Goal: Transaction & Acquisition: Purchase product/service

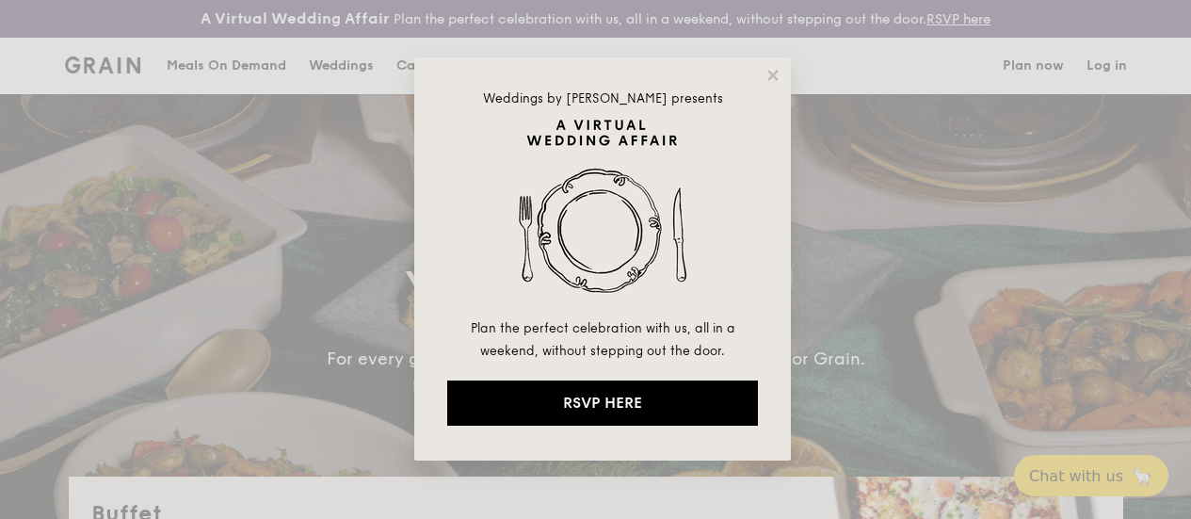
select select
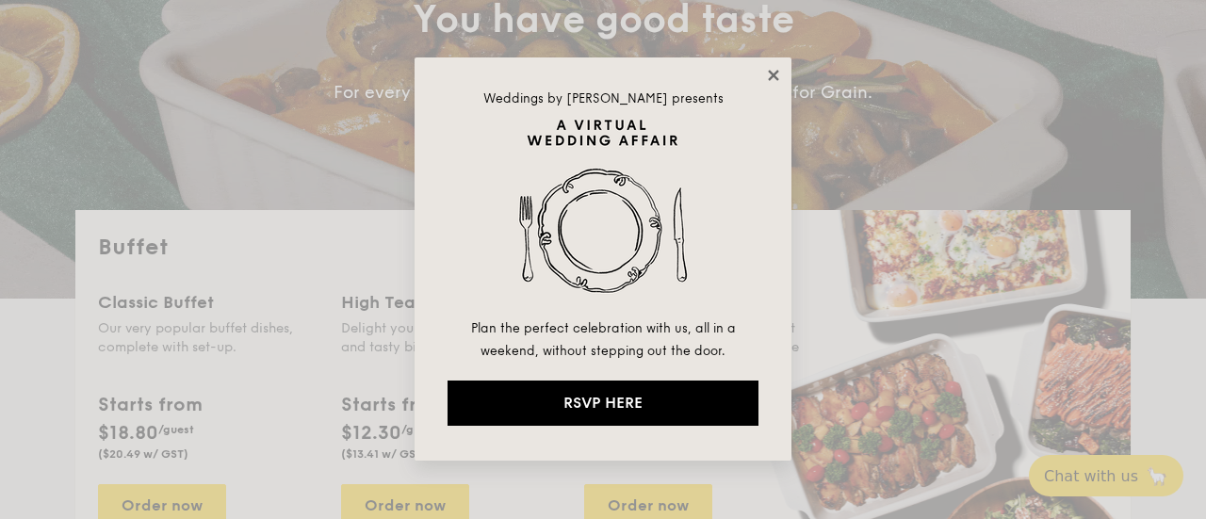
click at [773, 79] on icon at bounding box center [773, 75] width 17 height 17
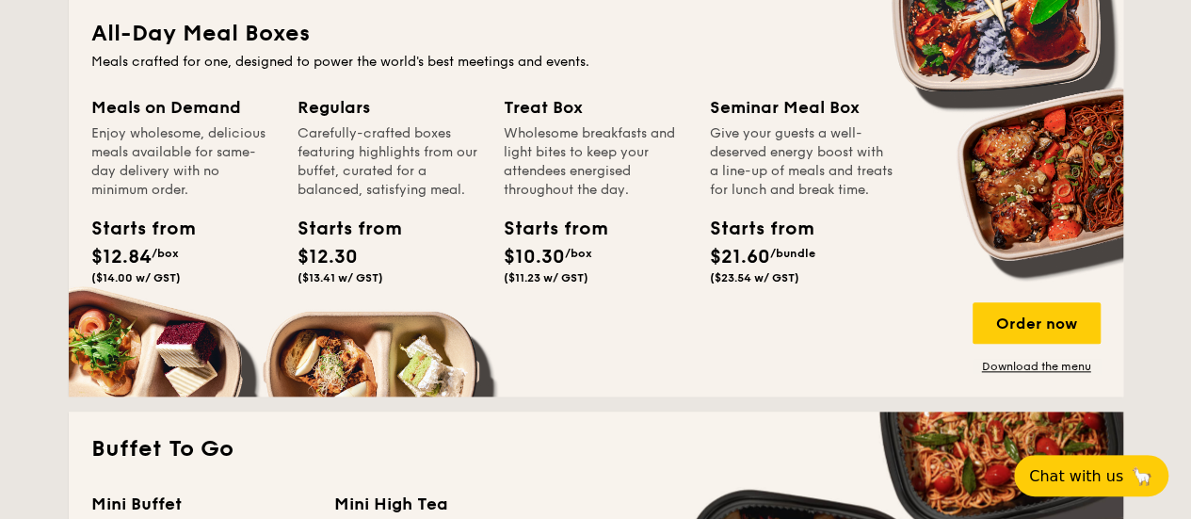
scroll to position [942, 0]
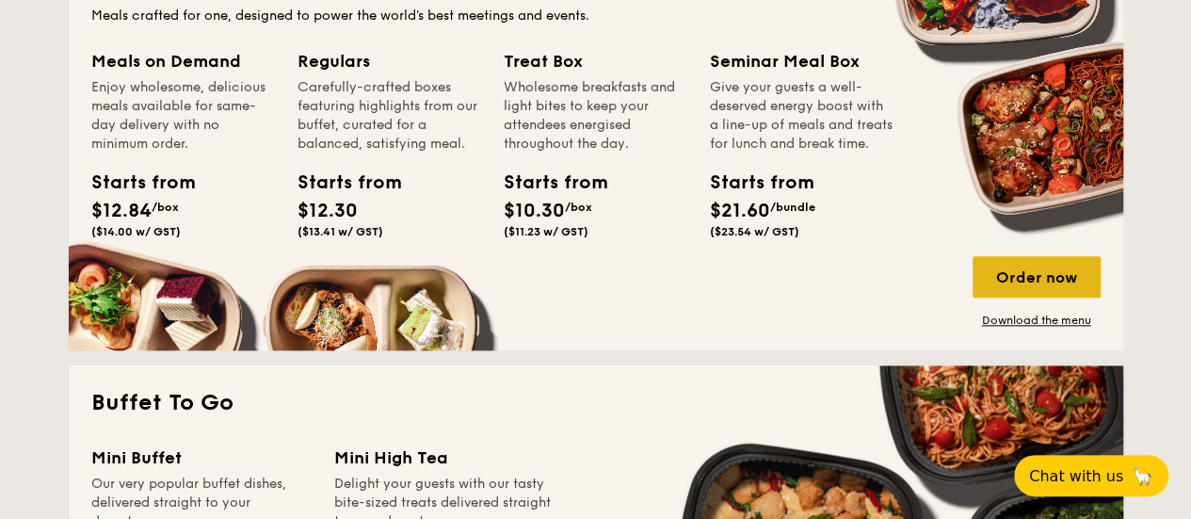
click at [1003, 288] on div "Order now" at bounding box center [1037, 276] width 128 height 41
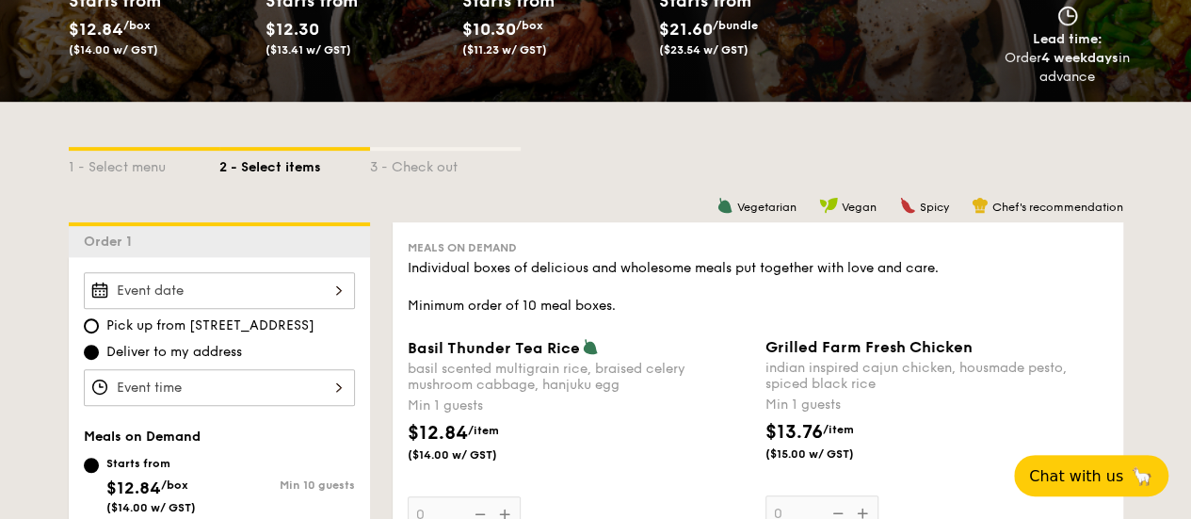
scroll to position [377, 0]
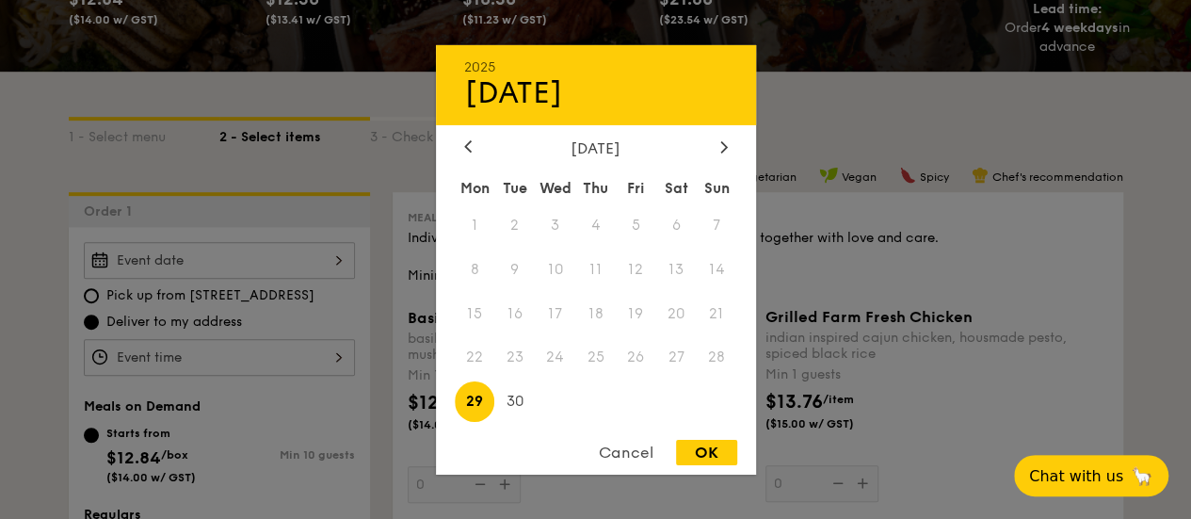
click at [296, 279] on div "2025 Sep 29 September 2025 Mon Tue Wed Thu Fri Sat Sun 1 2 3 4 5 6 7 8 9 10 11 …" at bounding box center [219, 260] width 271 height 37
click at [512, 398] on span "30" at bounding box center [514, 401] width 40 height 40
click at [718, 454] on div "OK" at bounding box center [706, 452] width 61 height 25
type input "Sep 30, 2025"
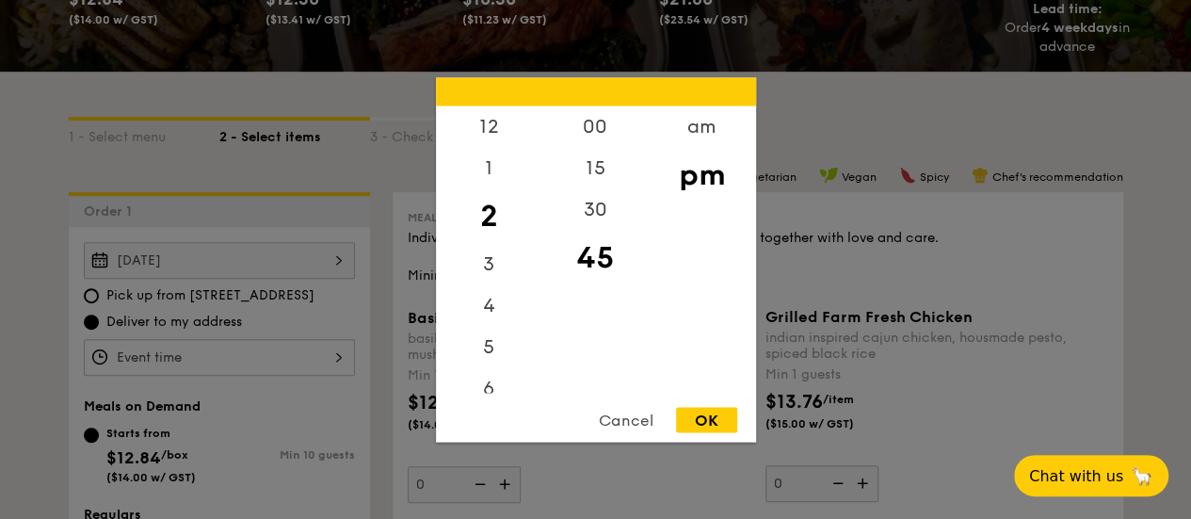
click at [256, 364] on div "12 1 2 3 4 5 6 7 8 9 10 11 00 15 30 45 am pm Cancel OK" at bounding box center [219, 357] width 271 height 37
click at [484, 133] on div "12" at bounding box center [489, 132] width 106 height 55
click at [591, 212] on div "30" at bounding box center [595, 215] width 106 height 55
click at [704, 413] on div "OK" at bounding box center [706, 419] width 61 height 25
type input "12:30PM"
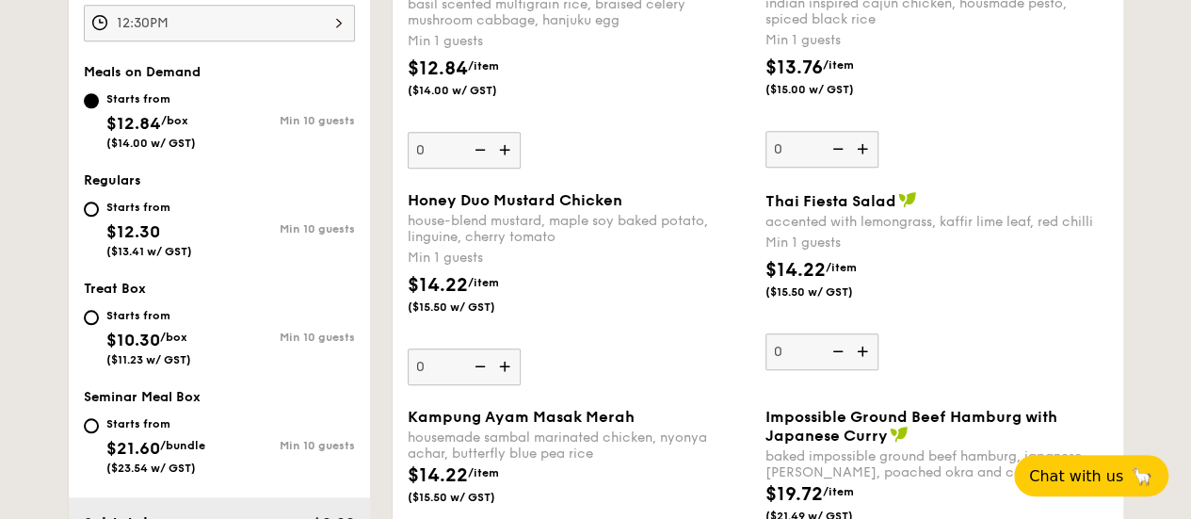
scroll to position [753, 0]
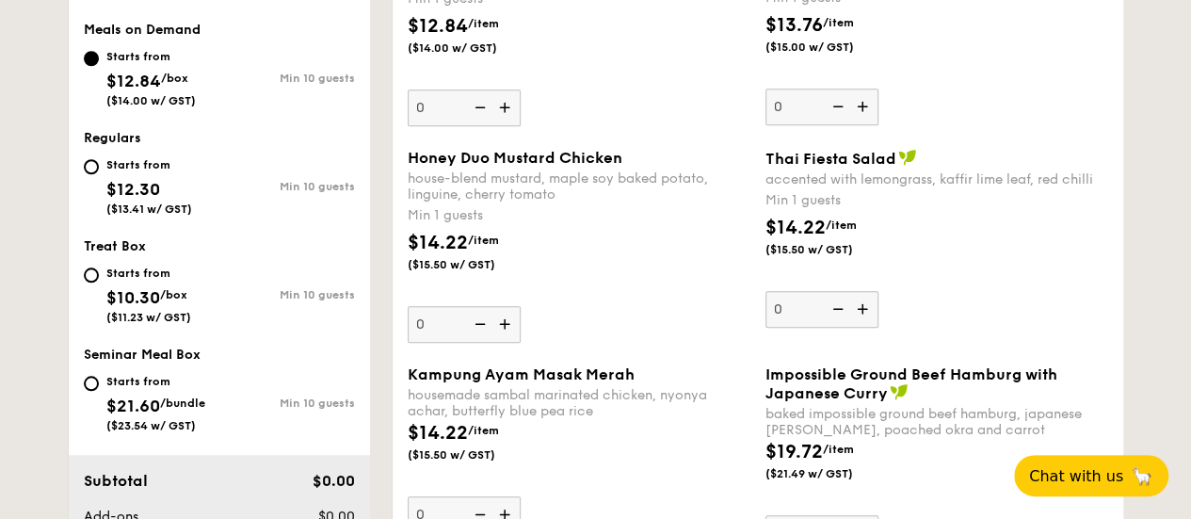
click at [512, 340] on img at bounding box center [507, 324] width 28 height 36
click at [512, 340] on input "0" at bounding box center [464, 324] width 113 height 37
click at [512, 340] on img at bounding box center [507, 324] width 28 height 36
click at [512, 340] on input "1" at bounding box center [464, 324] width 113 height 37
click at [512, 340] on img at bounding box center [507, 324] width 28 height 36
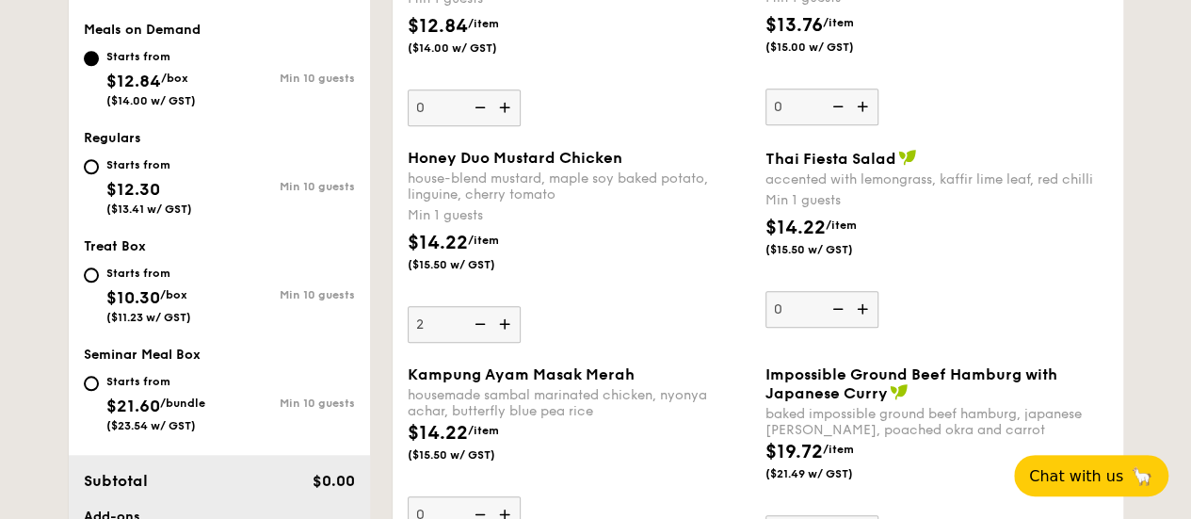
click at [512, 340] on input "2" at bounding box center [464, 324] width 113 height 37
click at [512, 340] on img at bounding box center [507, 324] width 28 height 36
click at [512, 340] on input "3" at bounding box center [464, 324] width 113 height 37
click at [512, 340] on img at bounding box center [507, 324] width 28 height 36
click at [512, 340] on input "4" at bounding box center [464, 324] width 113 height 37
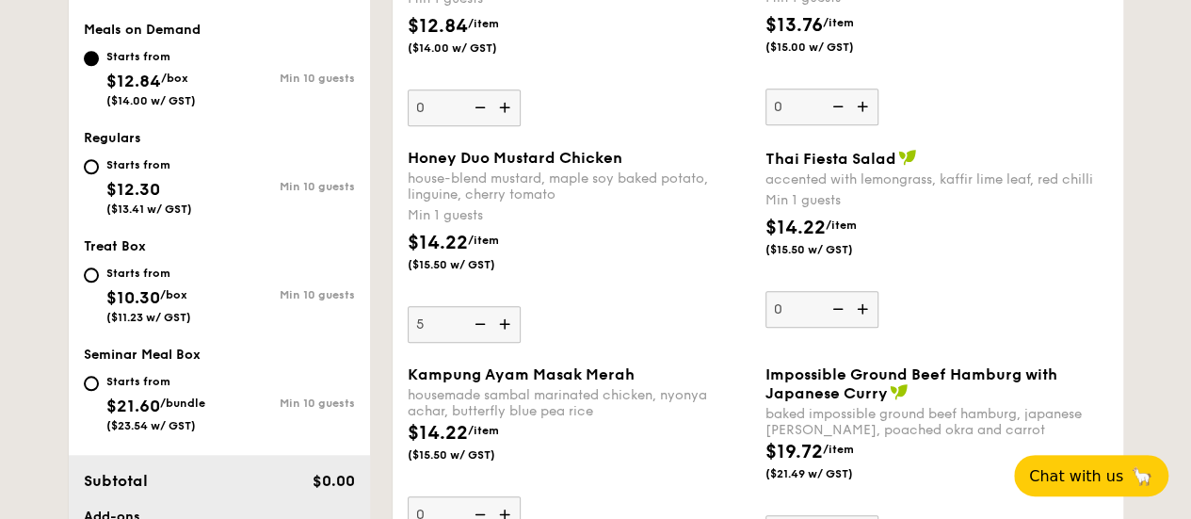
click at [512, 340] on img at bounding box center [507, 324] width 28 height 36
click at [512, 340] on input "5" at bounding box center [464, 324] width 113 height 37
click at [512, 340] on img at bounding box center [507, 324] width 28 height 36
click at [512, 340] on input "6" at bounding box center [464, 324] width 113 height 37
click at [512, 340] on img at bounding box center [507, 324] width 28 height 36
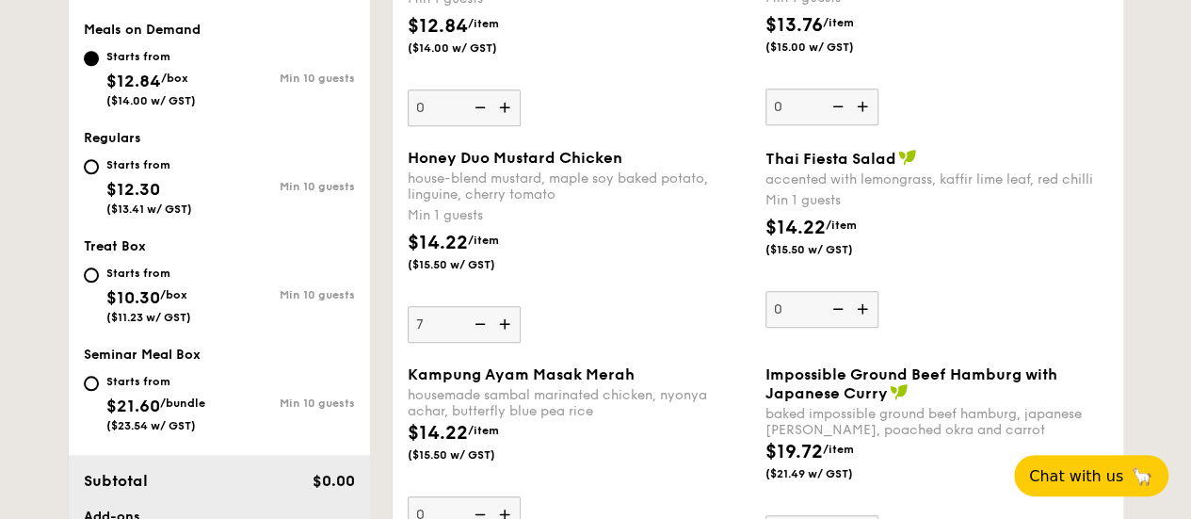
click at [512, 340] on input "7" at bounding box center [464, 324] width 113 height 37
click at [512, 340] on img at bounding box center [507, 324] width 28 height 36
click at [512, 340] on input "8" at bounding box center [464, 324] width 113 height 37
click at [512, 340] on img at bounding box center [507, 324] width 28 height 36
click at [512, 340] on input "9" at bounding box center [464, 324] width 113 height 37
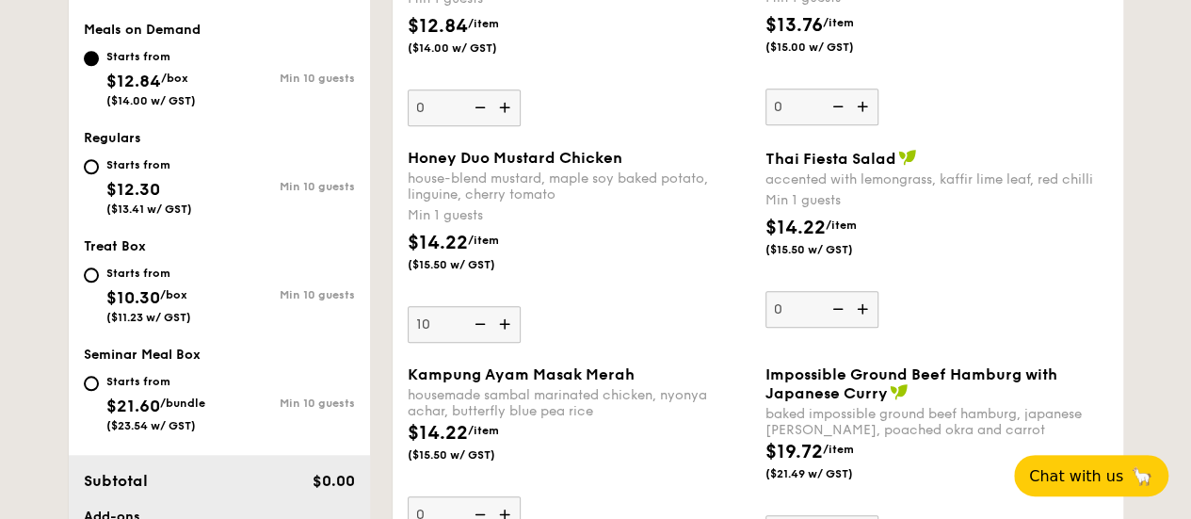
click at [512, 340] on img at bounding box center [507, 324] width 28 height 36
click at [512, 340] on input "10" at bounding box center [464, 324] width 113 height 37
click at [512, 340] on img at bounding box center [507, 324] width 28 height 36
click at [512, 340] on input "11" at bounding box center [464, 324] width 113 height 37
click at [511, 340] on img at bounding box center [507, 324] width 28 height 36
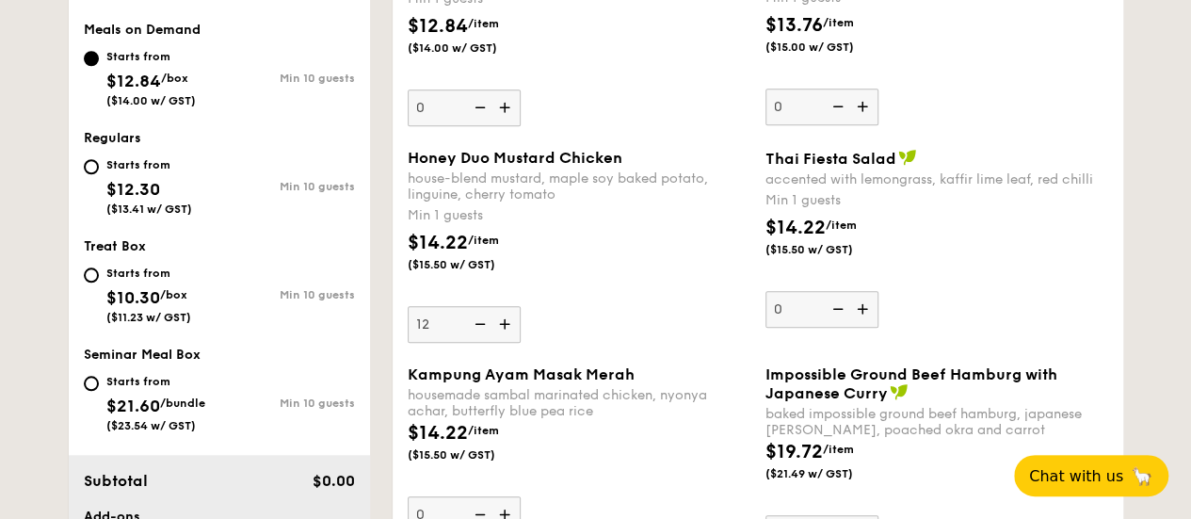
click at [511, 340] on input "12" at bounding box center [464, 324] width 113 height 37
click at [511, 340] on img at bounding box center [507, 324] width 28 height 36
click at [511, 340] on input "13" at bounding box center [464, 324] width 113 height 37
click at [511, 340] on img at bounding box center [507, 324] width 28 height 36
click at [511, 340] on input "14" at bounding box center [464, 324] width 113 height 37
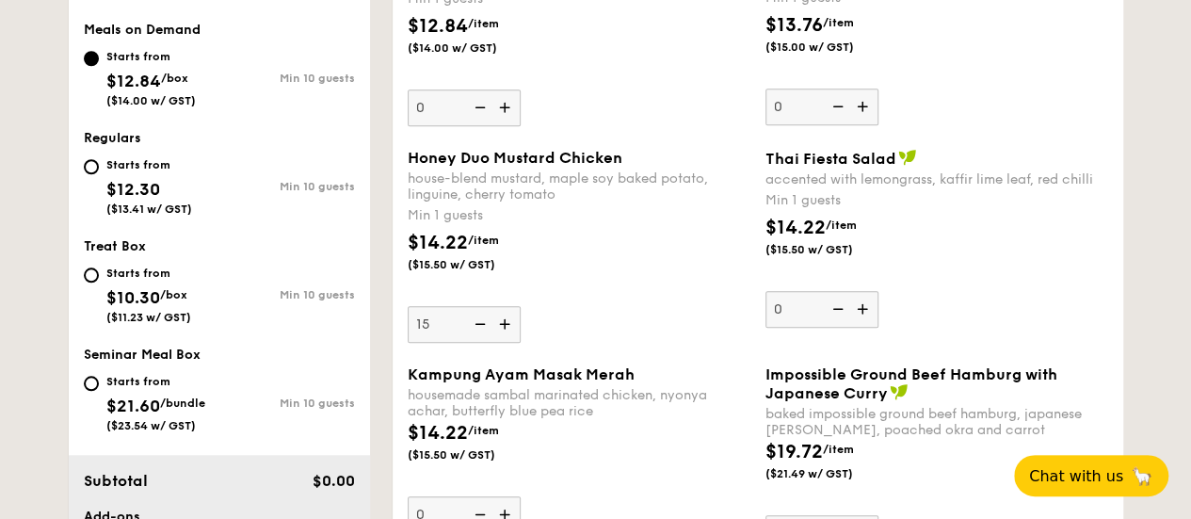
click at [511, 340] on img at bounding box center [507, 324] width 28 height 36
click at [511, 340] on input "15" at bounding box center [464, 324] width 113 height 37
type input "16"
click at [868, 327] on img at bounding box center [864, 309] width 28 height 36
click at [868, 328] on input "0" at bounding box center [822, 309] width 113 height 37
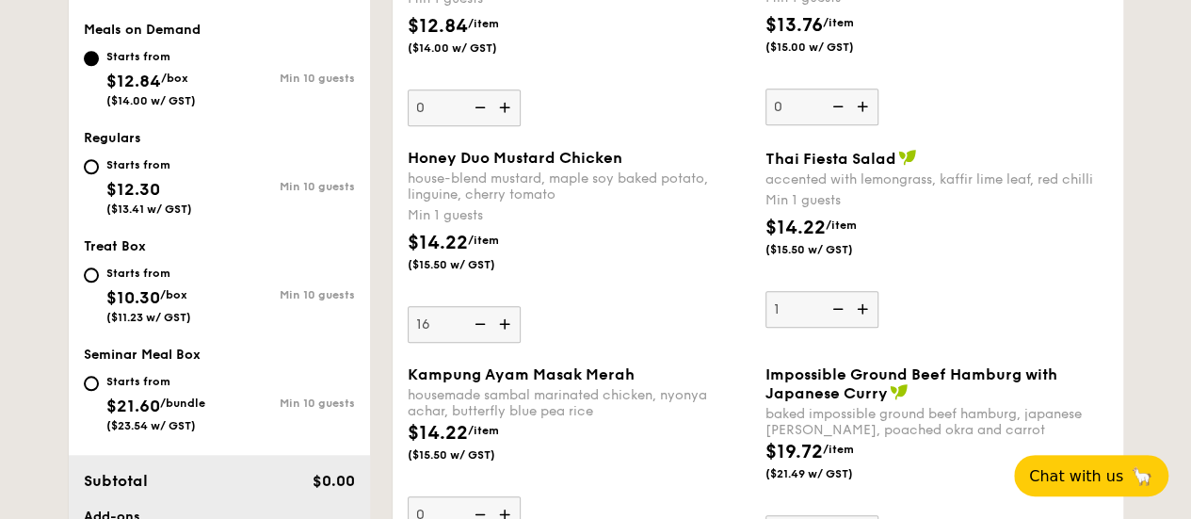
click at [868, 327] on img at bounding box center [864, 309] width 28 height 36
click at [868, 328] on input "1" at bounding box center [822, 309] width 113 height 37
click at [868, 327] on img at bounding box center [864, 309] width 28 height 36
click at [868, 328] on input "2" at bounding box center [822, 309] width 113 height 37
click at [868, 327] on img at bounding box center [864, 309] width 28 height 36
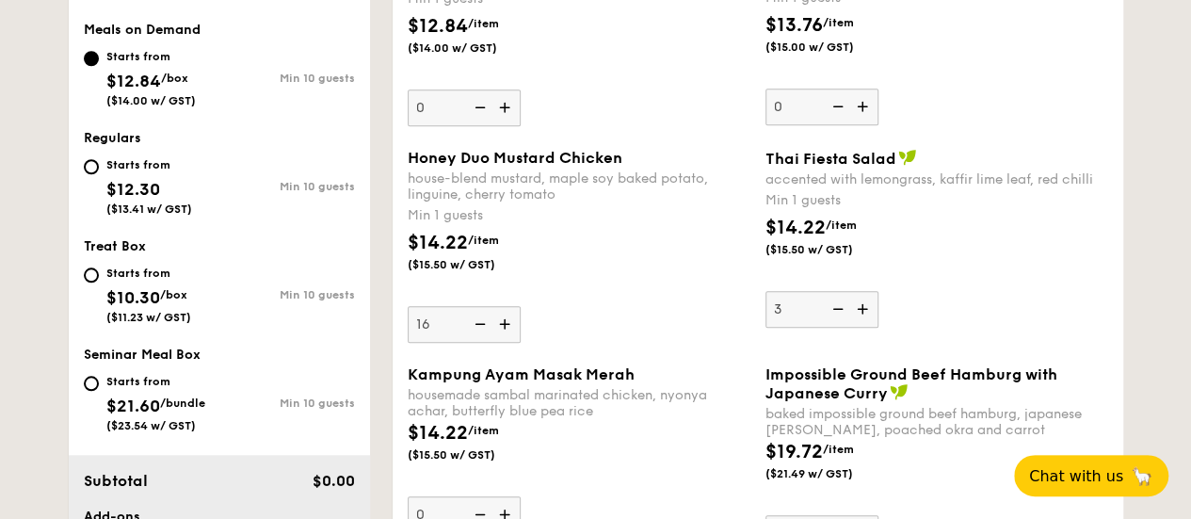
click at [868, 328] on input "3" at bounding box center [822, 309] width 113 height 37
click at [868, 327] on img at bounding box center [864, 309] width 28 height 36
click at [868, 328] on input "4" at bounding box center [822, 309] width 113 height 37
click at [837, 327] on img at bounding box center [836, 309] width 28 height 36
click at [837, 328] on input "5" at bounding box center [822, 309] width 113 height 37
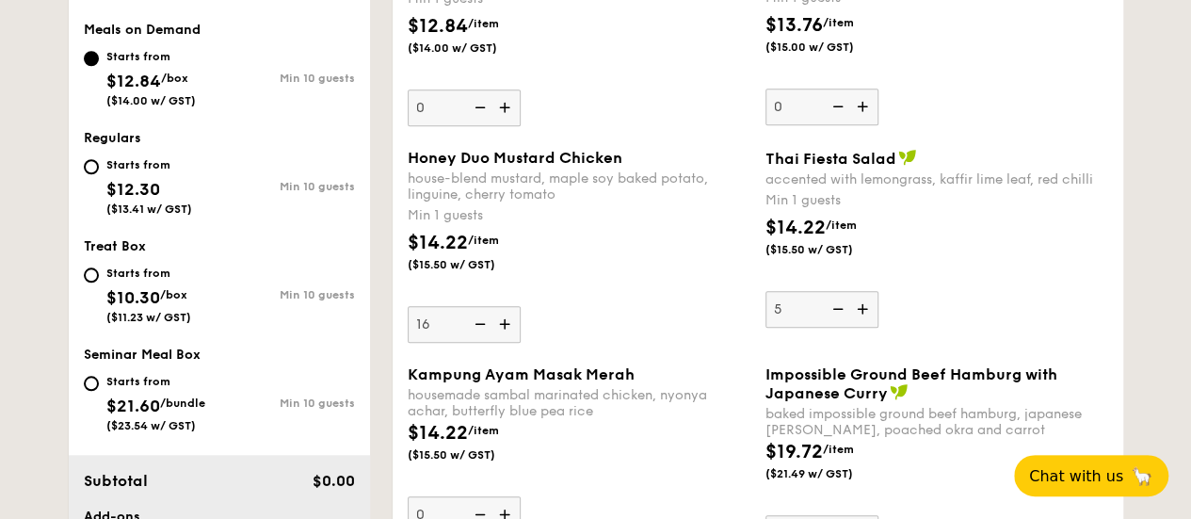
type input "4"
click at [1028, 280] on div "$14.22 /item ($15.50 w/ GST)" at bounding box center [937, 247] width 358 height 66
click at [879, 293] on input "4" at bounding box center [822, 309] width 113 height 37
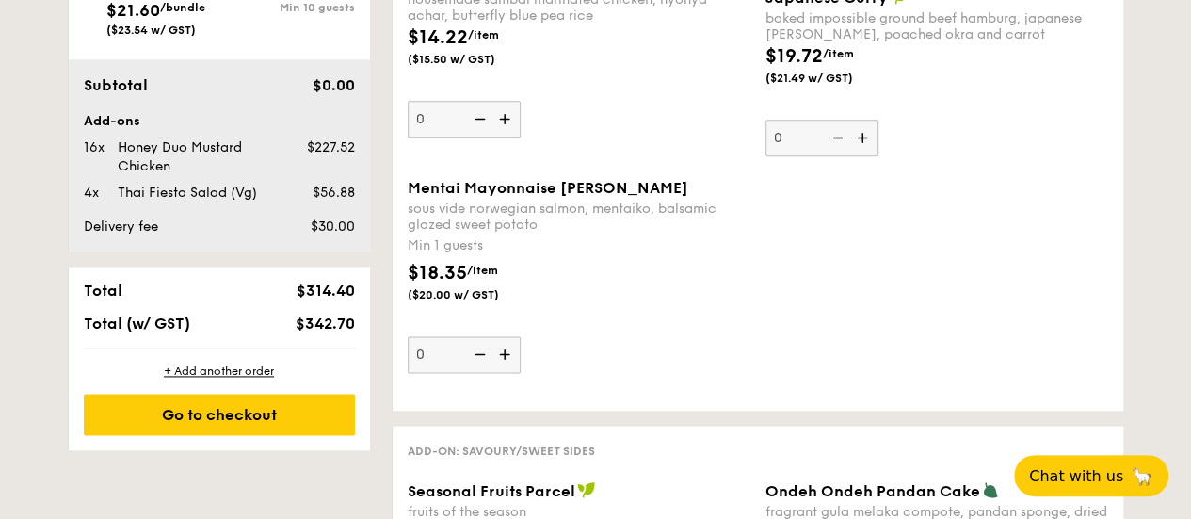
scroll to position [1224, 0]
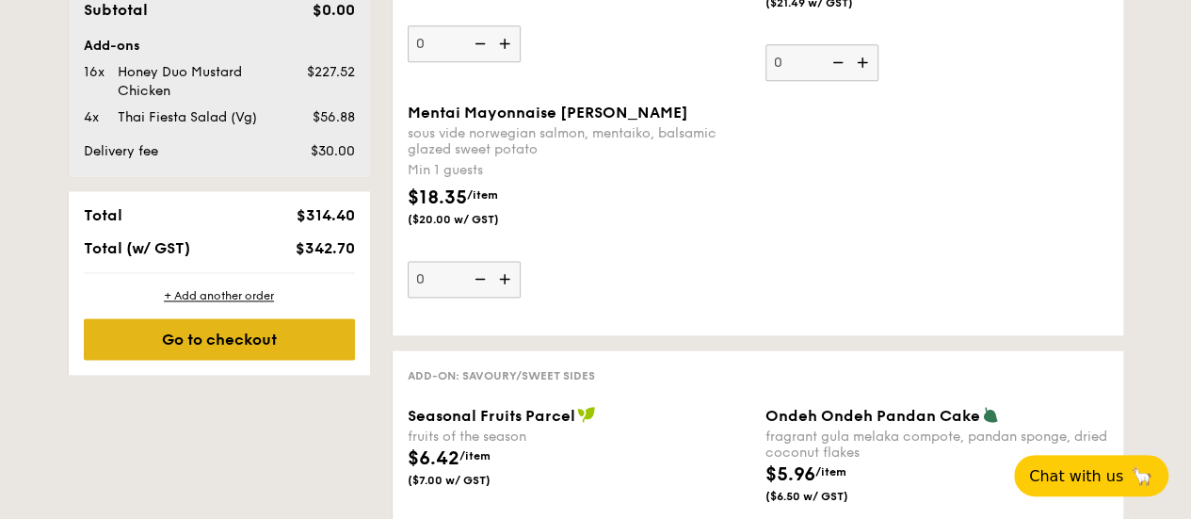
click at [308, 348] on div "Go to checkout" at bounding box center [219, 338] width 271 height 41
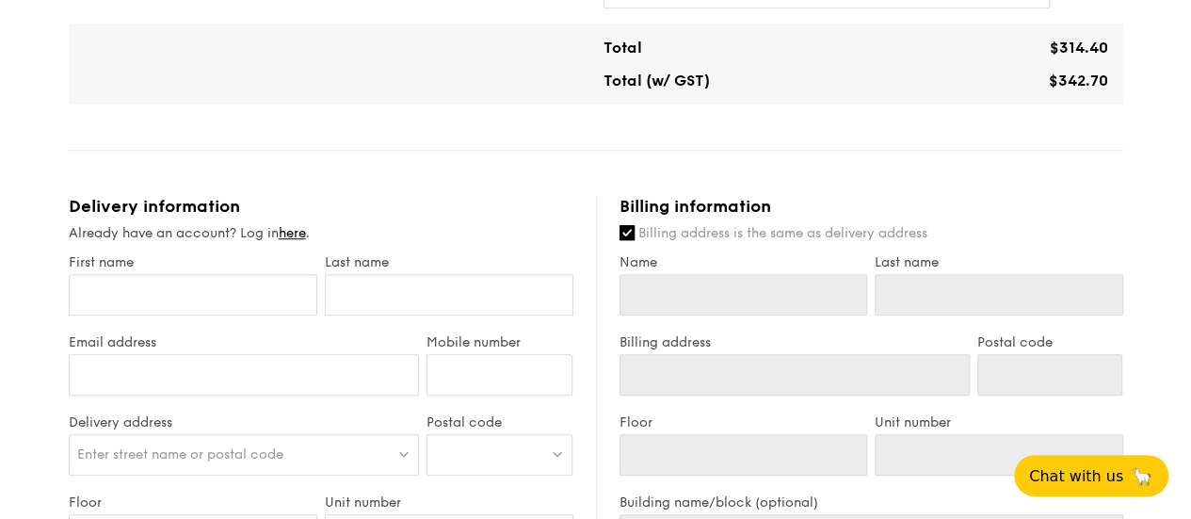
scroll to position [659, 0]
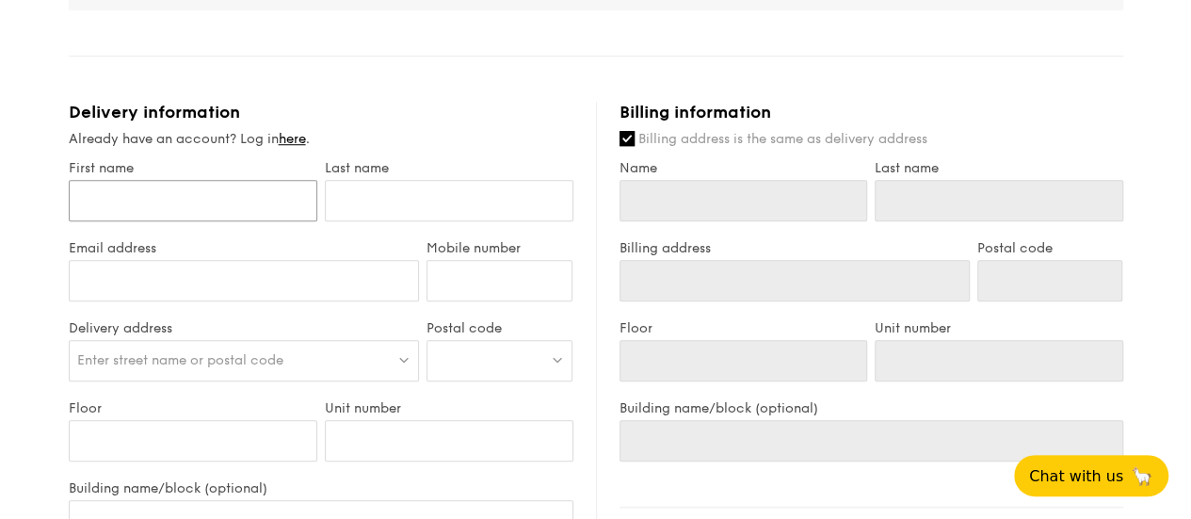
click at [275, 218] on input "First name" at bounding box center [193, 200] width 249 height 41
type input "a"
type input "as"
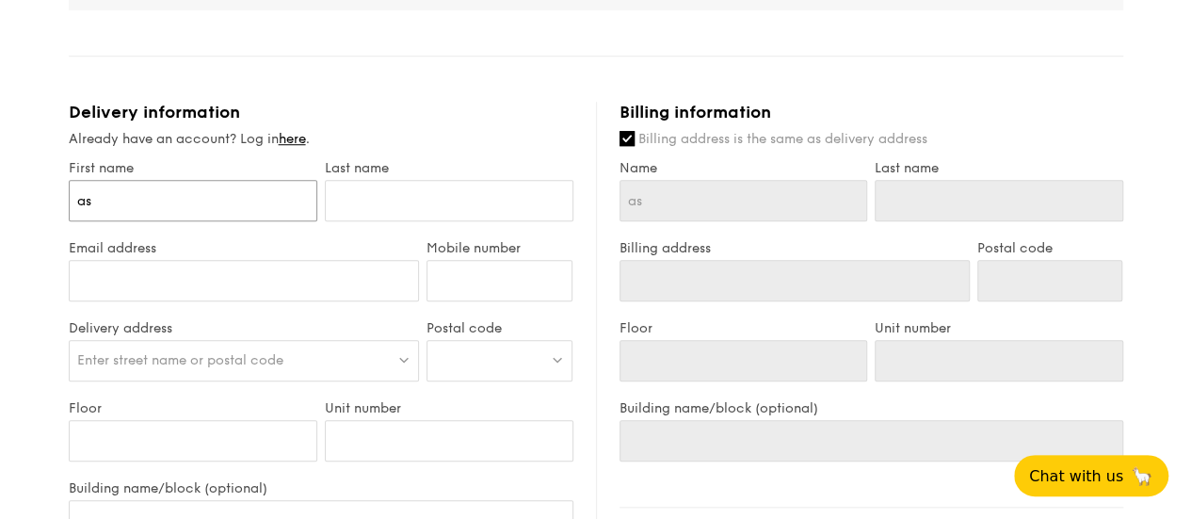
type input "asz"
type input "aszl"
type input "aszli"
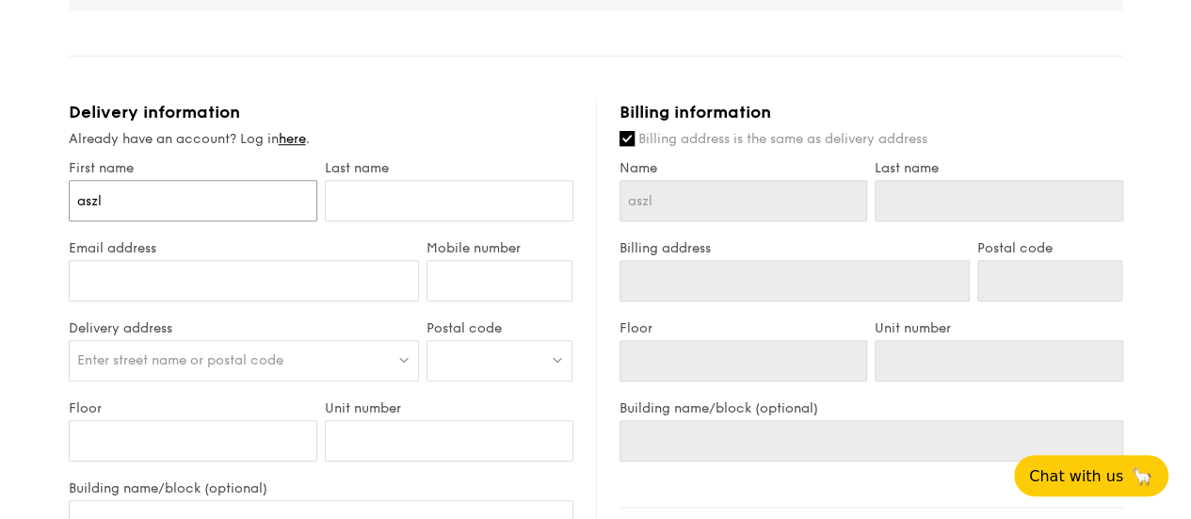
type input "aszli"
type input "aszlin"
click at [393, 206] on input "text" at bounding box center [449, 200] width 249 height 41
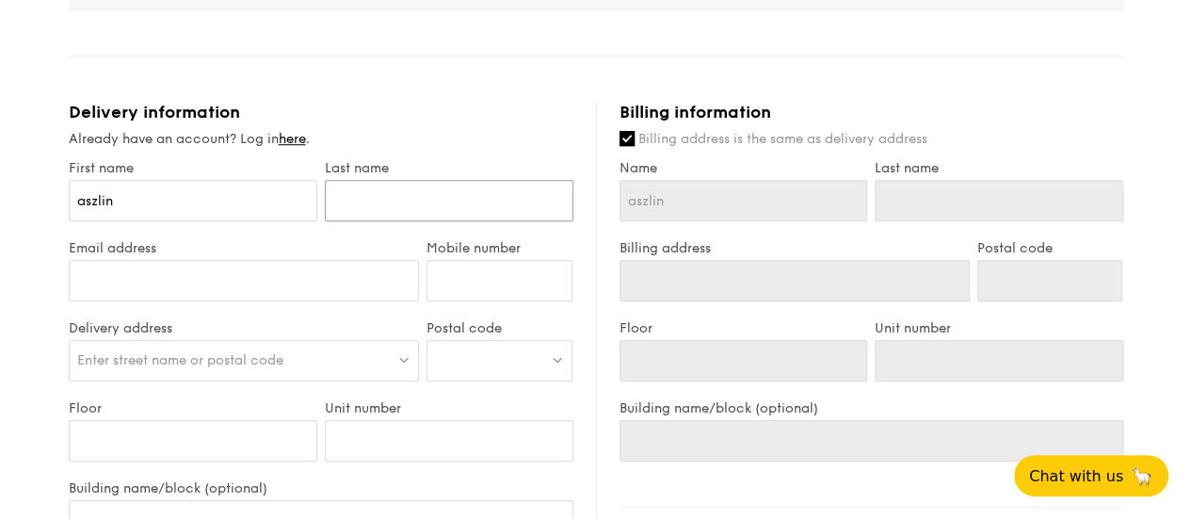
type input "R"
type input "Ra"
type input "Raz"
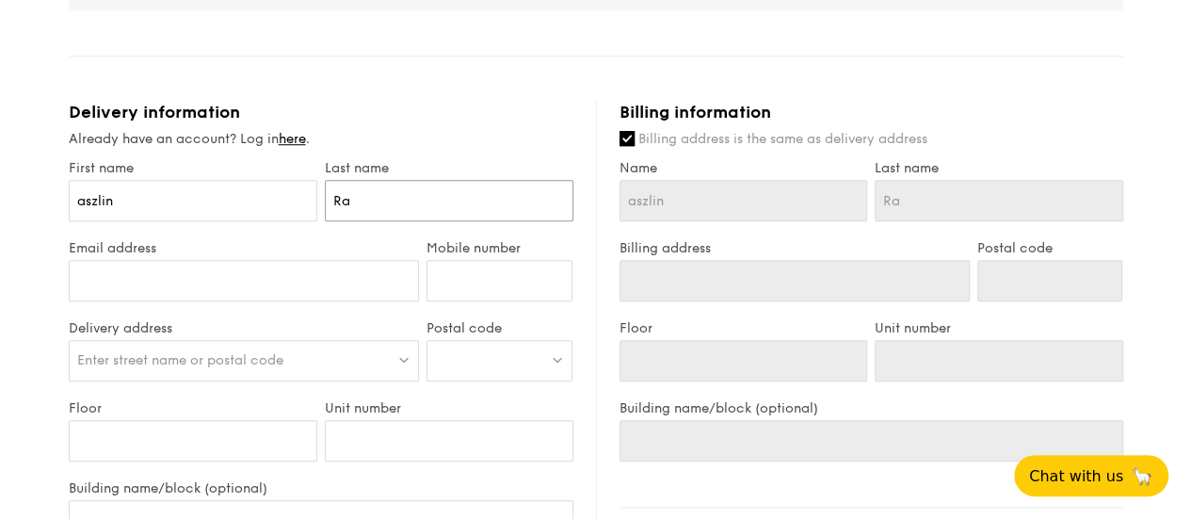
type input "Raz"
type input "Raza"
type input "Razak"
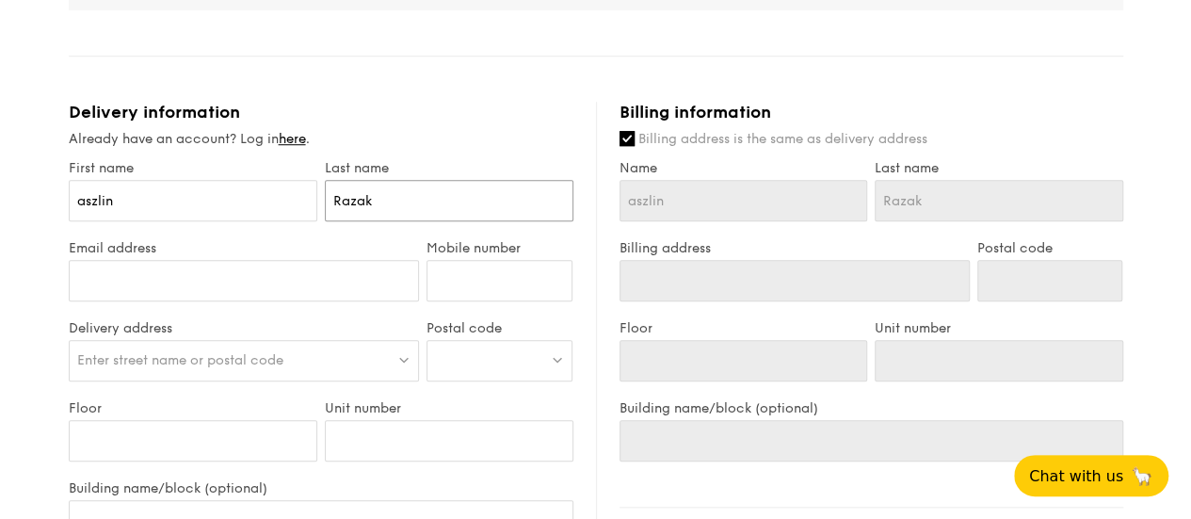
type input "Razak"
click at [234, 276] on input "Email address" at bounding box center [244, 280] width 351 height 41
type input "aszlin.razak@kaplan.com"
click at [489, 301] on input "Mobile number" at bounding box center [500, 280] width 146 height 41
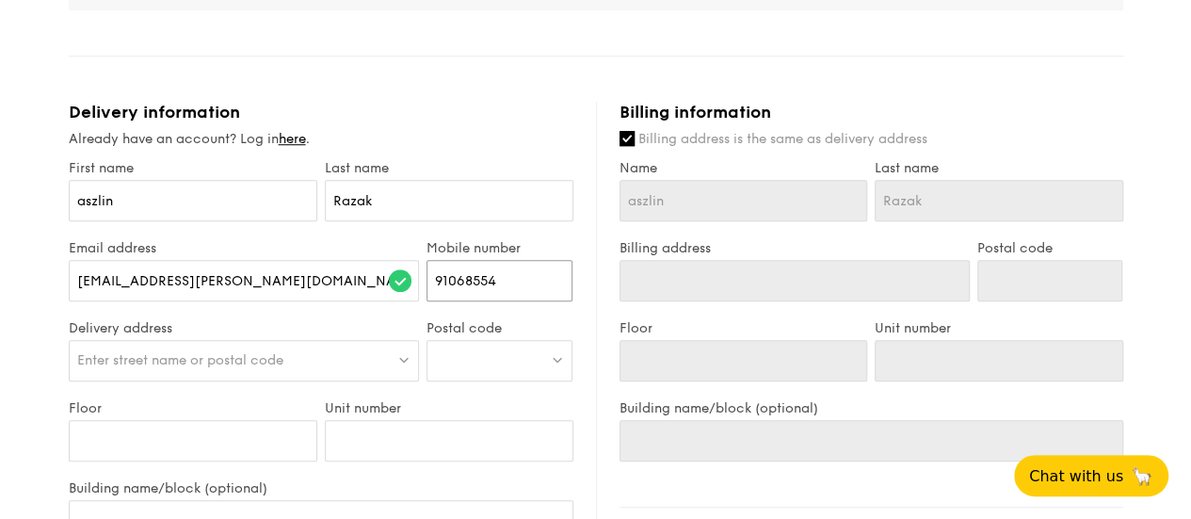
type input "91068554"
click at [271, 381] on div "Enter street name or postal code" at bounding box center [244, 360] width 351 height 41
click at [271, 382] on input "search" at bounding box center [244, 361] width 349 height 41
paste input "Odeon 331 nexus"
drag, startPoint x: 158, startPoint y: 375, endPoint x: 281, endPoint y: 375, distance: 122.4
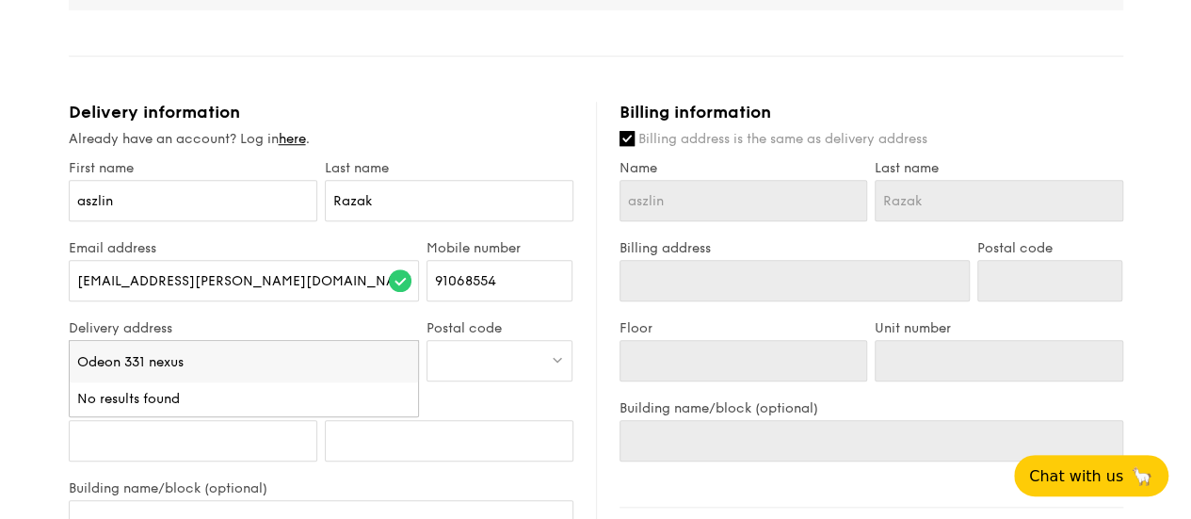
click at [281, 375] on input "Odeon 331 nexus" at bounding box center [244, 361] width 349 height 41
type input "O"
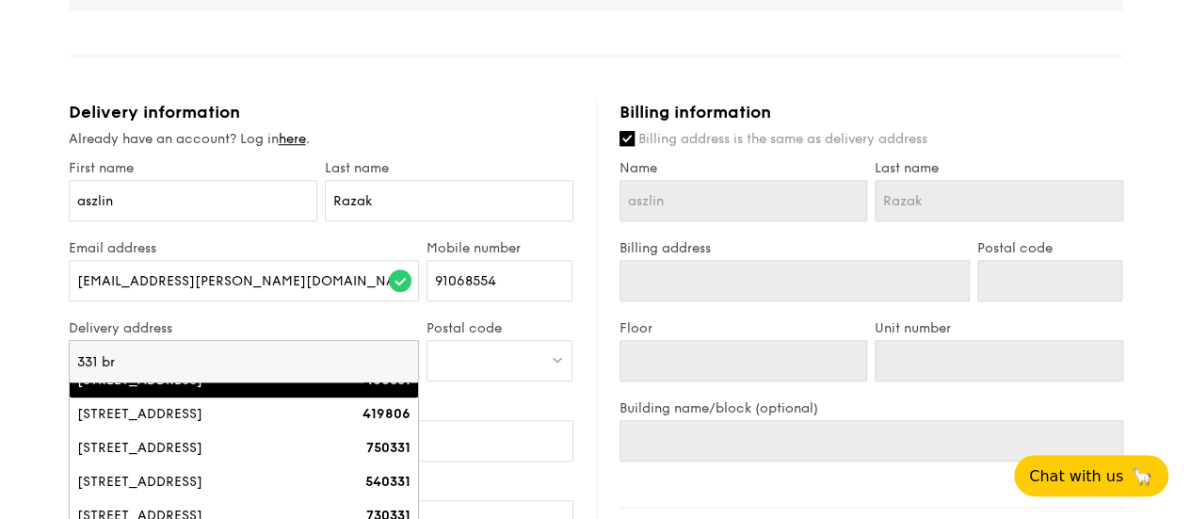
scroll to position [0, 0]
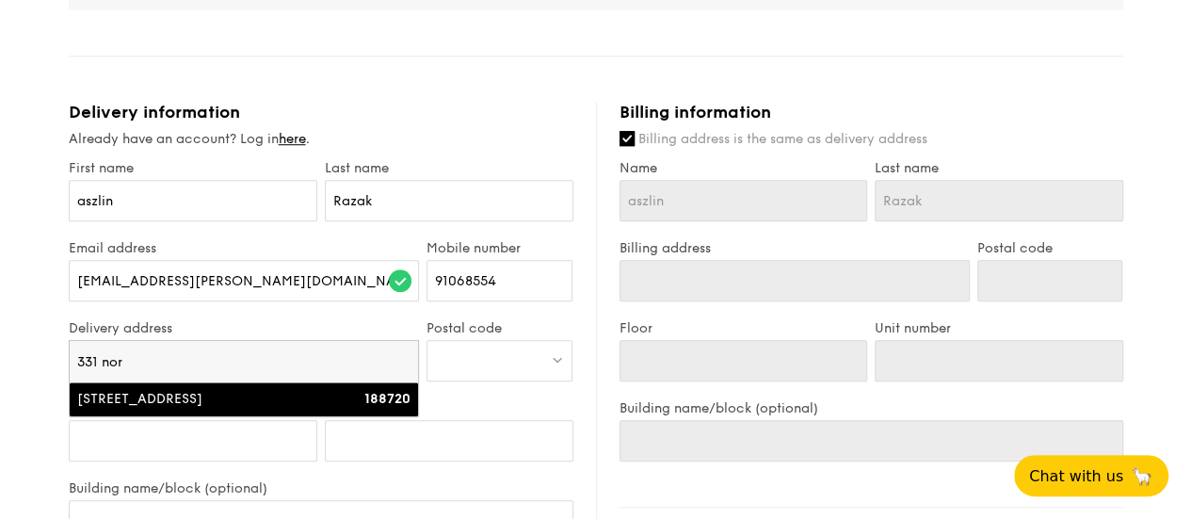
type input "331 nor"
click at [198, 409] on div "331 North Bridge Road" at bounding box center [202, 399] width 251 height 19
type input "331 North Bridge Road"
type input "188720"
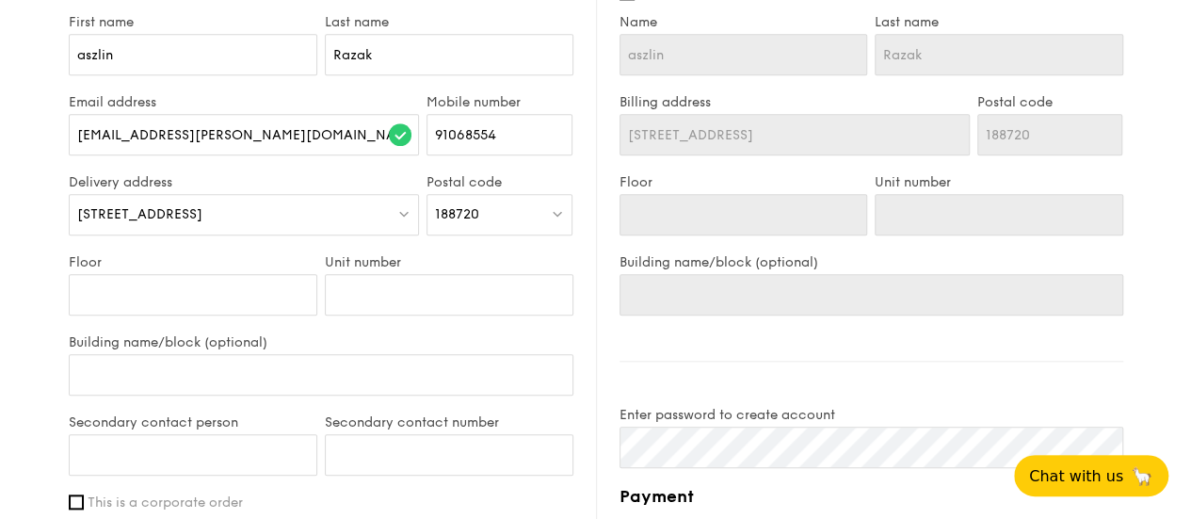
scroll to position [848, 0]
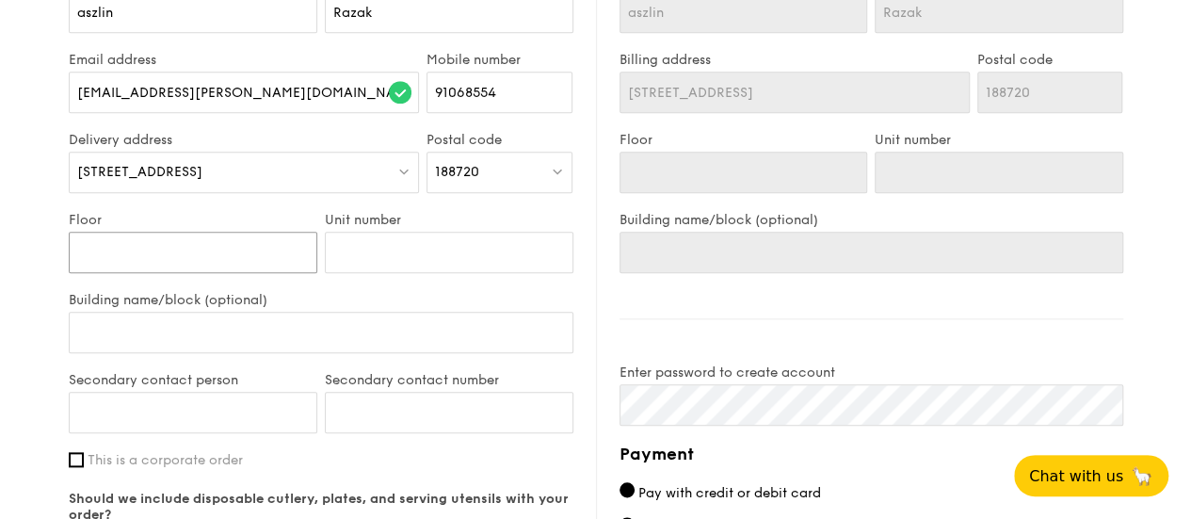
click at [107, 266] on input "Floor" at bounding box center [193, 252] width 249 height 41
type input "#"
type input "#0"
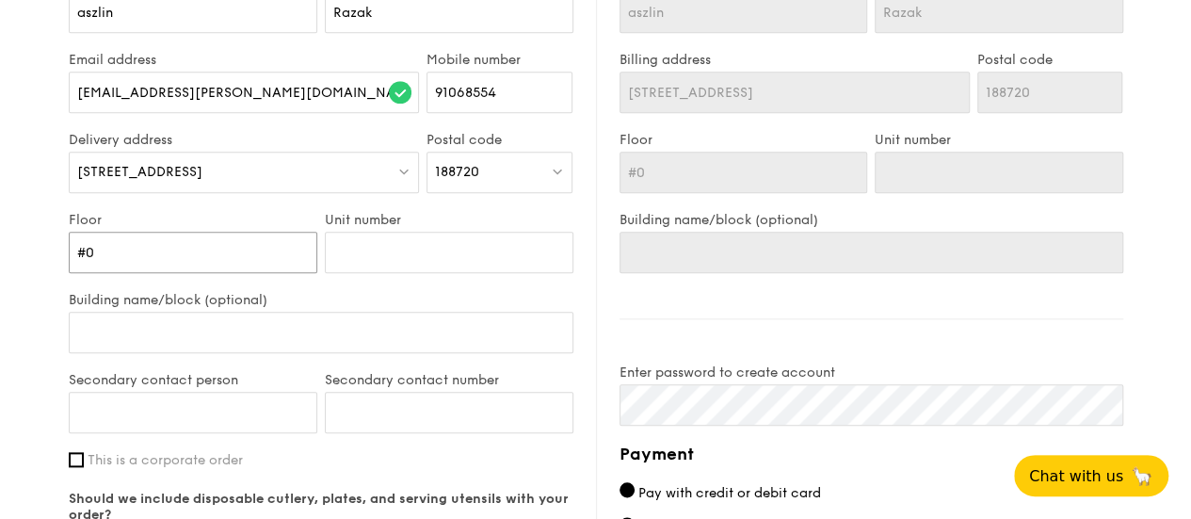
type input "#09"
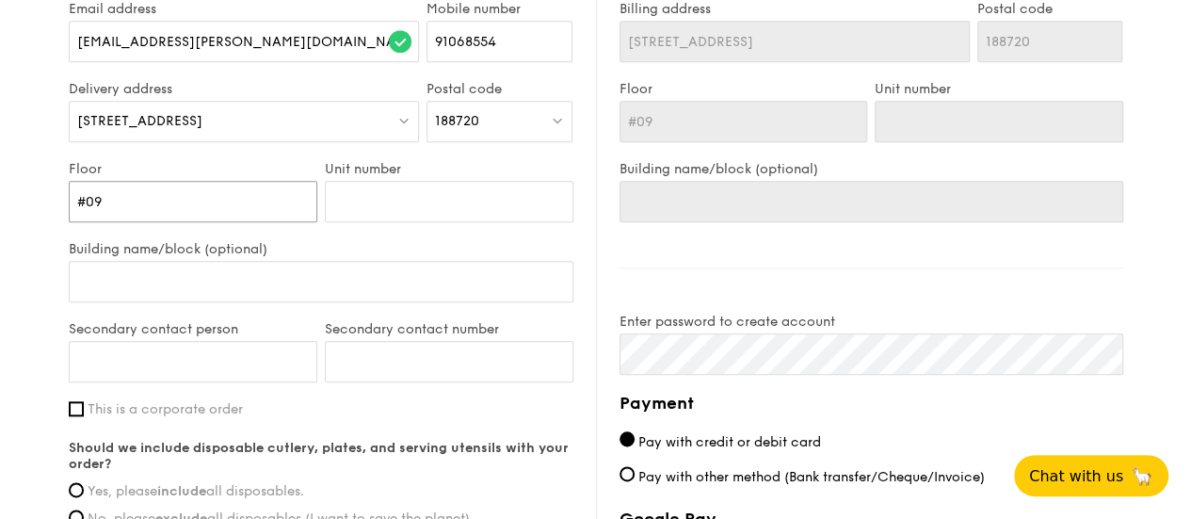
scroll to position [942, 0]
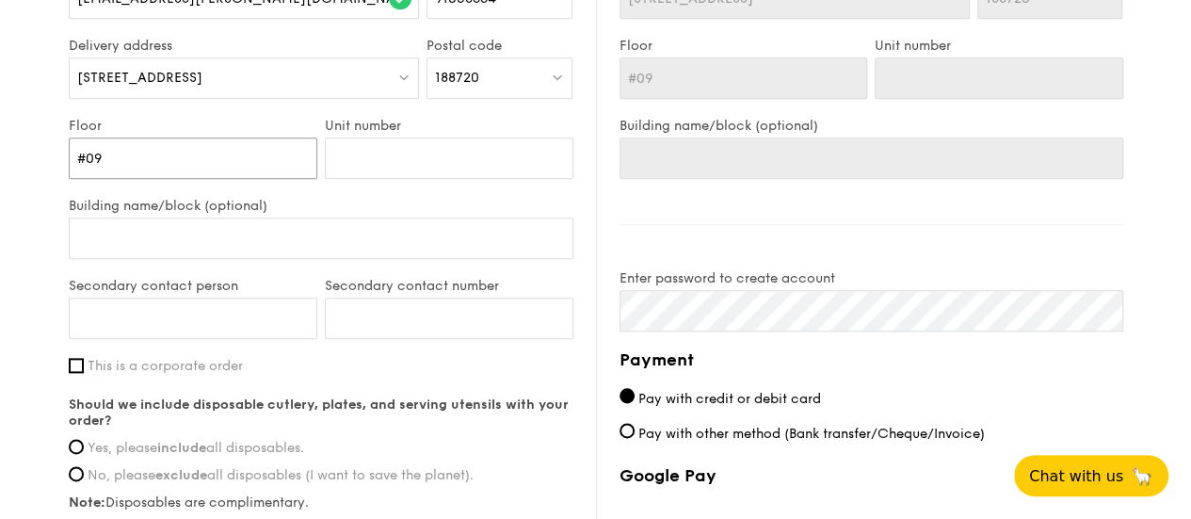
type input "#09"
click at [190, 259] on input "Building name/block (optional)" at bounding box center [321, 238] width 505 height 41
paste input "Odeon 331 nexus"
type input "Odeon 331 nexus"
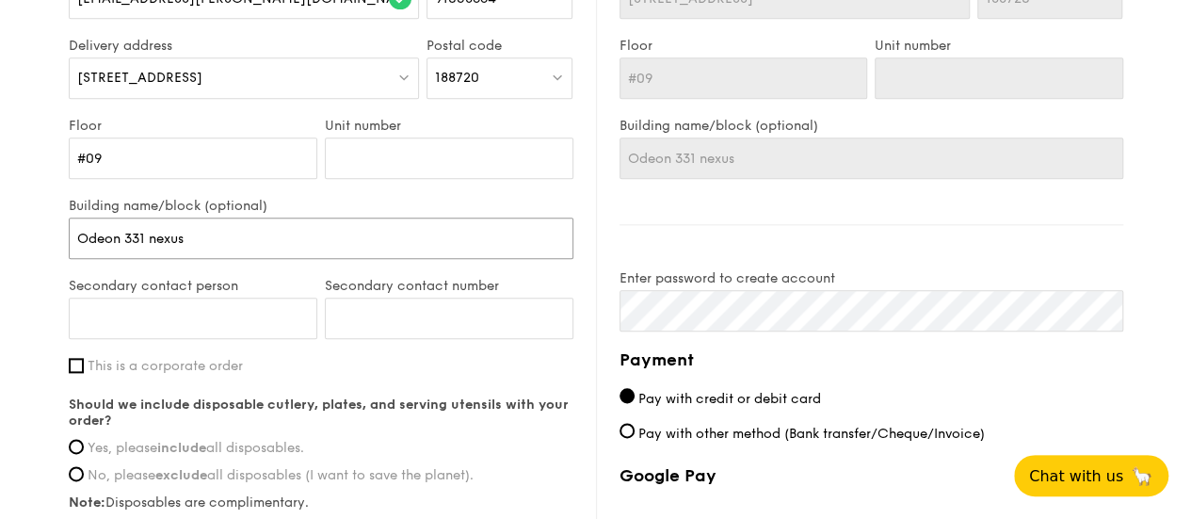
type input "Odeon 331 nexus"
click at [165, 333] on input "Secondary contact person" at bounding box center [193, 318] width 249 height 41
type input "jalilah"
click at [375, 339] on input "Secondary contact number" at bounding box center [449, 318] width 249 height 41
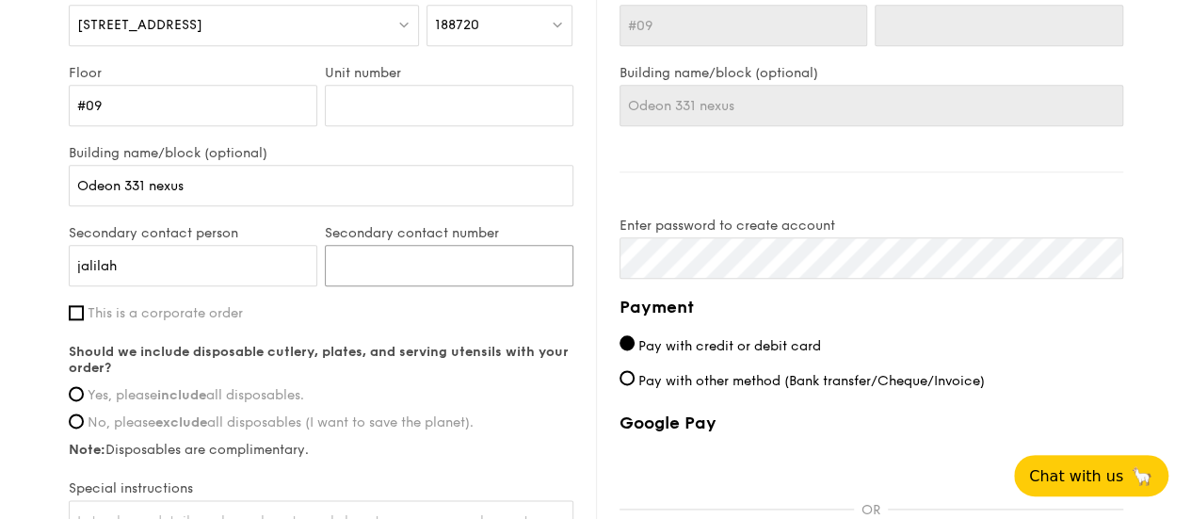
scroll to position [1036, 0]
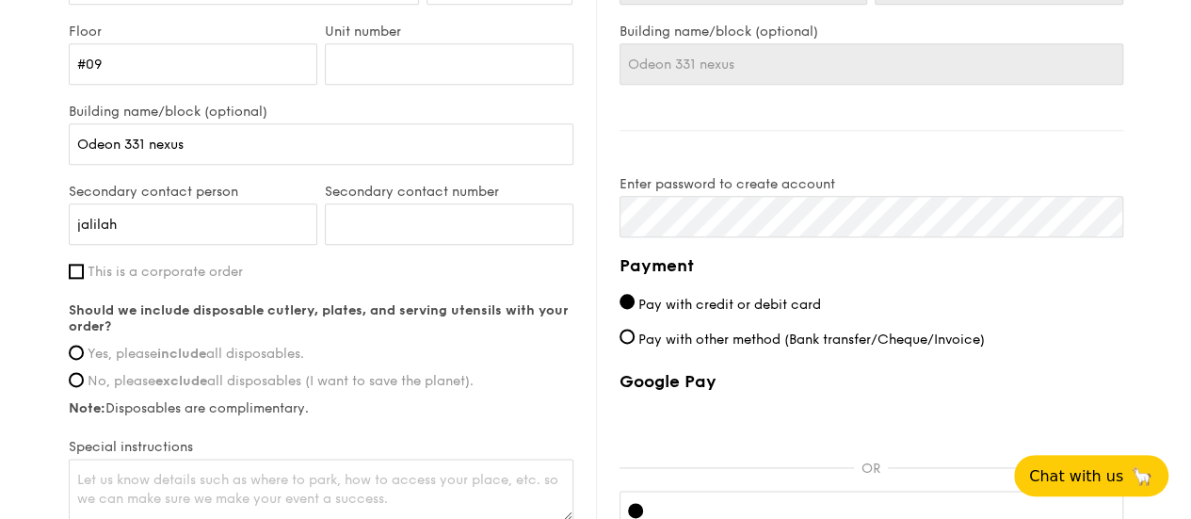
click at [231, 351] on div "Should we include disposable cutlery, plates, and serving utensils with your or…" at bounding box center [321, 359] width 505 height 114
click at [211, 362] on span "Yes, please include all disposables." at bounding box center [196, 354] width 217 height 16
click at [84, 360] on input "Yes, please include all disposables." at bounding box center [76, 352] width 15 height 15
radio input "true"
click at [73, 279] on input "This is a corporate order" at bounding box center [76, 271] width 15 height 15
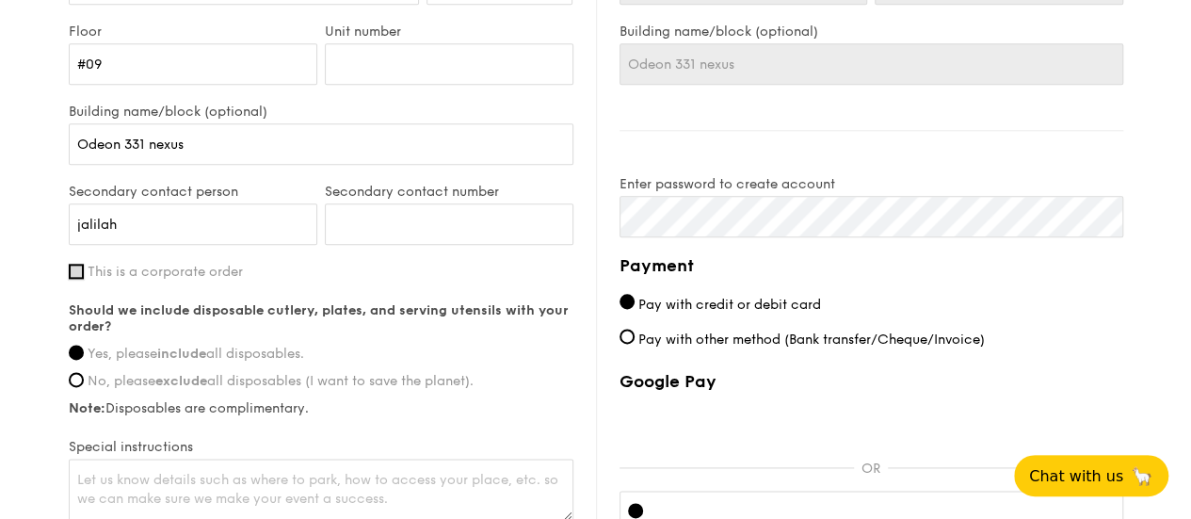
checkbox input "true"
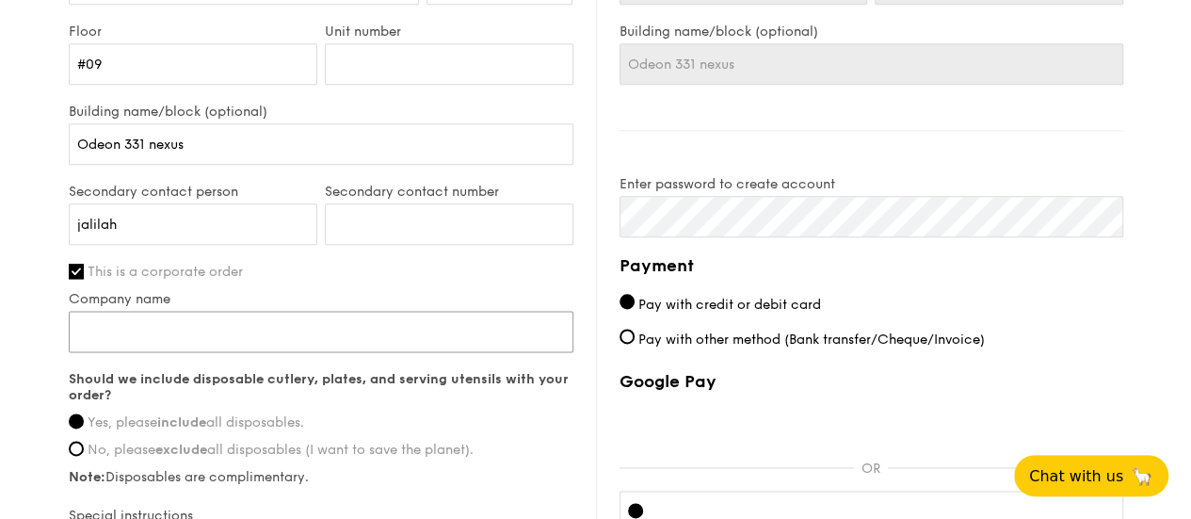
click at [418, 352] on input "Company name" at bounding box center [321, 331] width 505 height 41
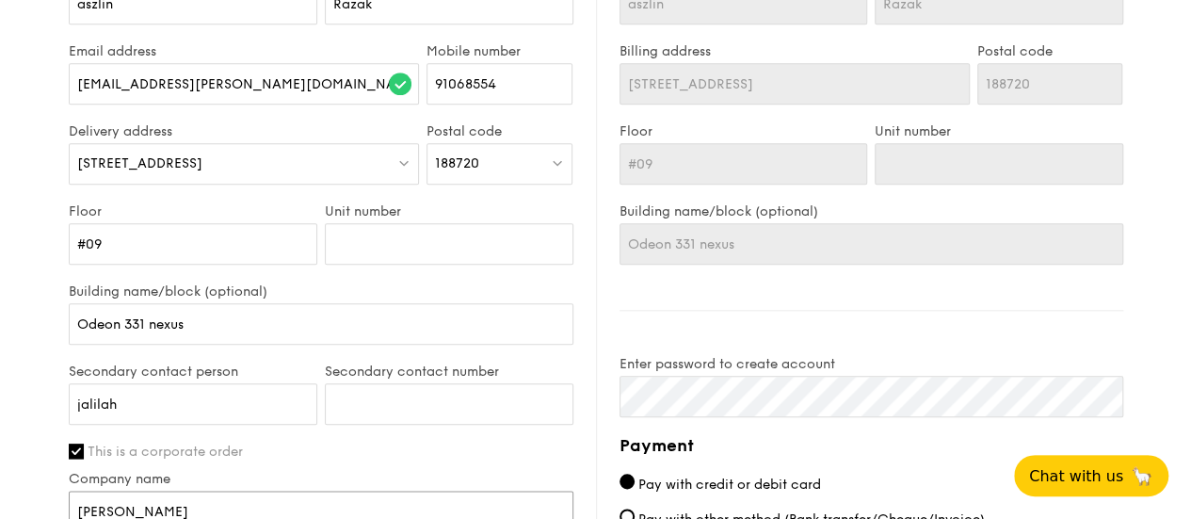
scroll to position [668, 0]
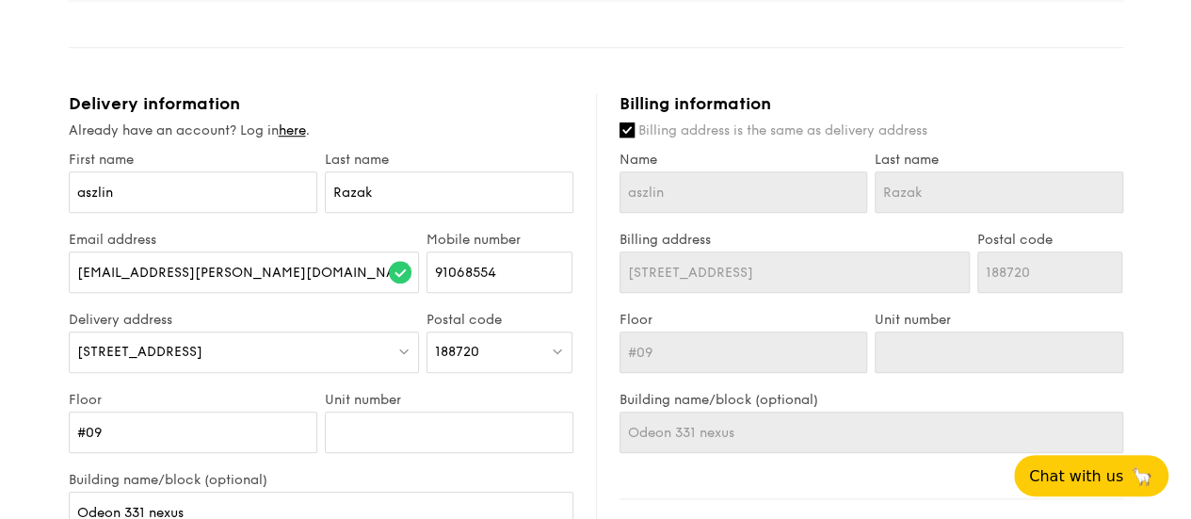
type input "Kaplan"
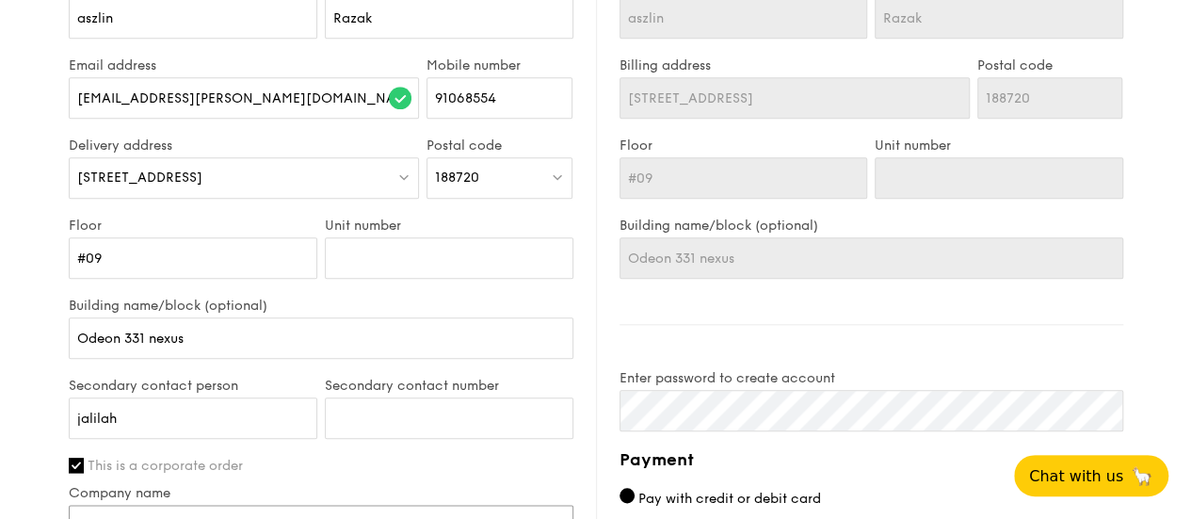
scroll to position [856, 0]
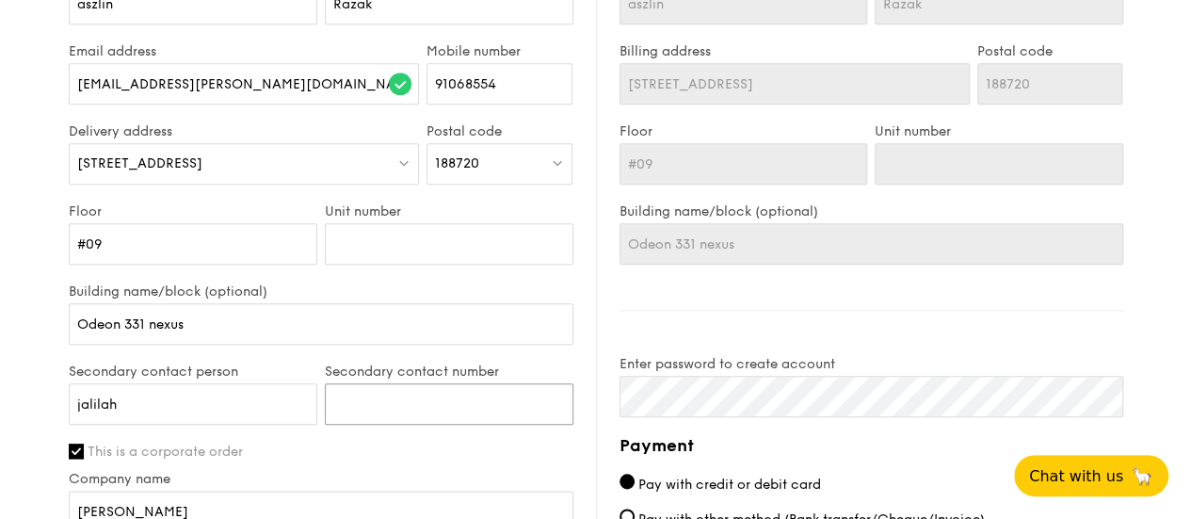
click at [396, 407] on input "Secondary contact number" at bounding box center [449, 403] width 249 height 41
paste input "98000894"
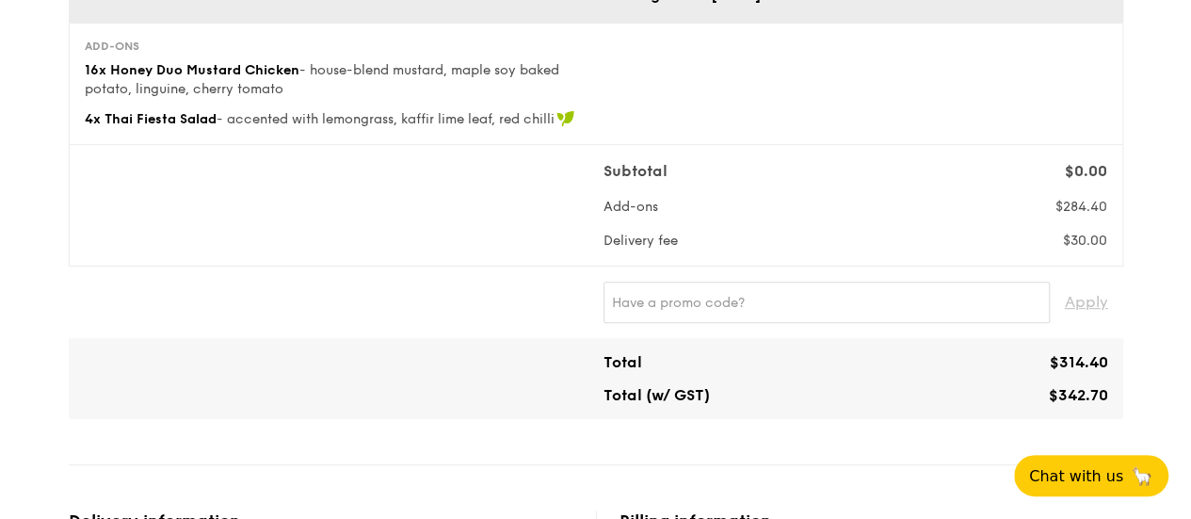
scroll to position [471, 0]
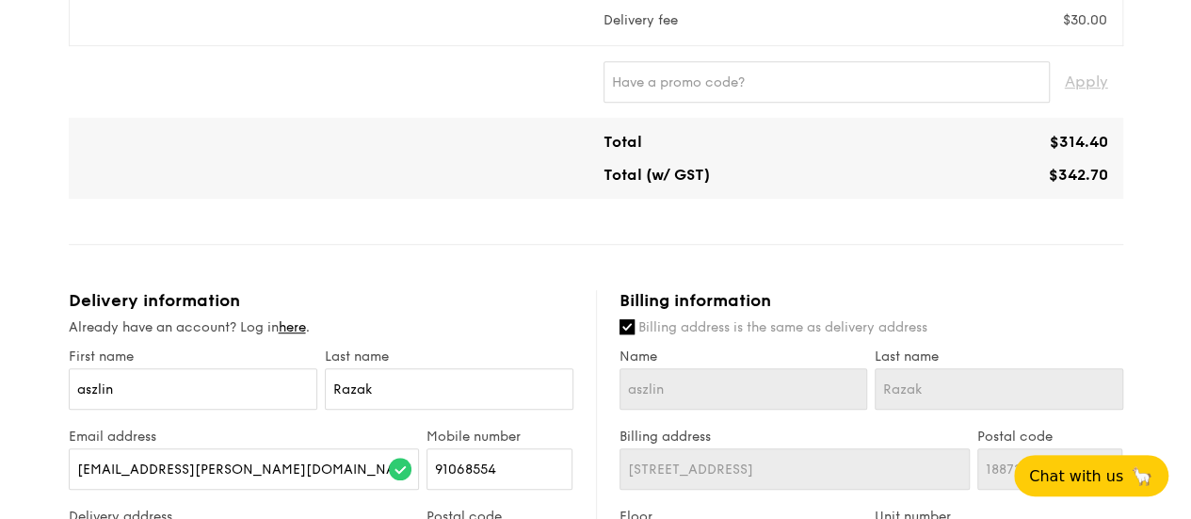
type input "98000894"
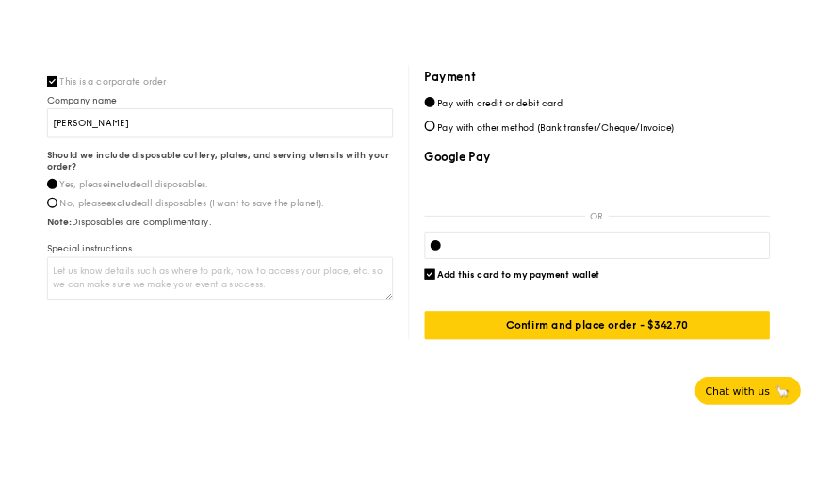
scroll to position [1319, 0]
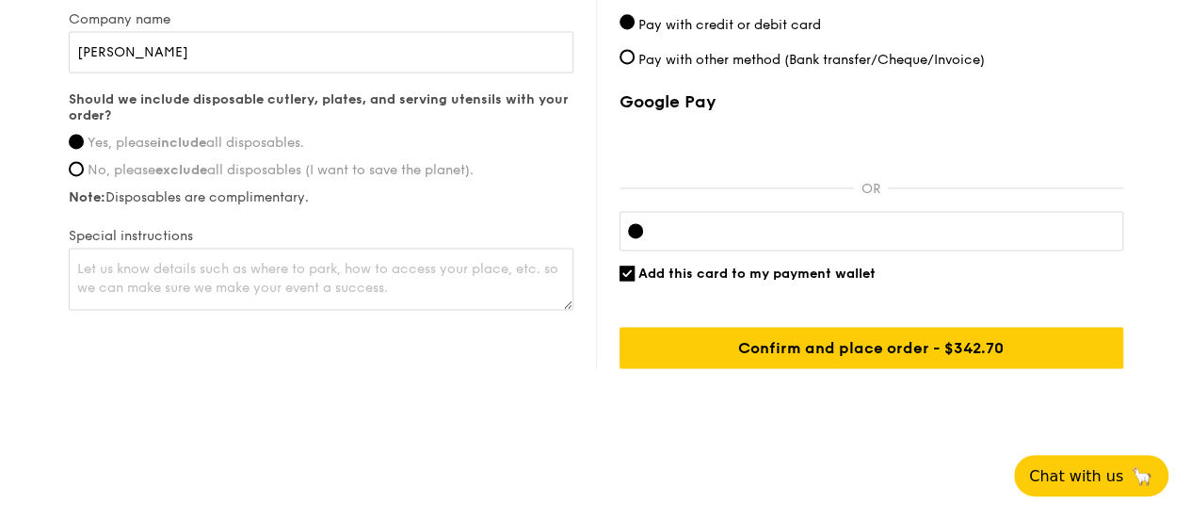
click at [735, 251] on div at bounding box center [872, 231] width 504 height 40
click at [734, 250] on div at bounding box center [872, 231] width 504 height 40
click at [627, 281] on input "Add this card to my payment wallet" at bounding box center [627, 273] width 15 height 15
checkbox input "false"
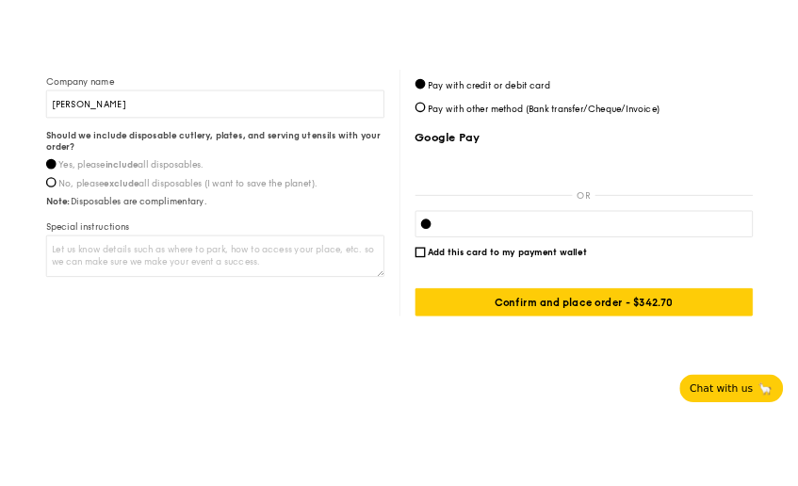
scroll to position [1327, 0]
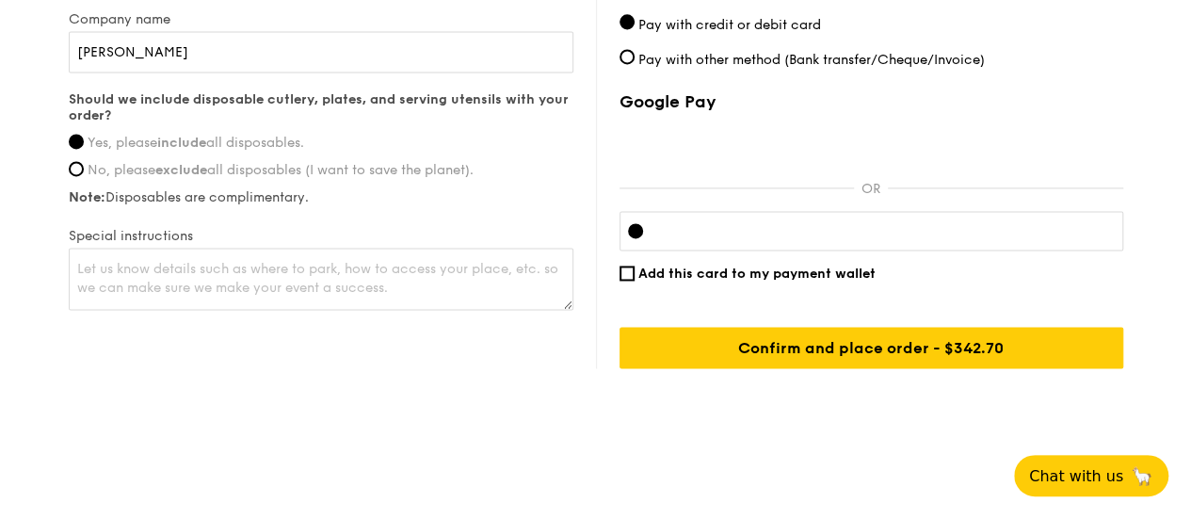
click at [913, 245] on div at bounding box center [872, 231] width 504 height 40
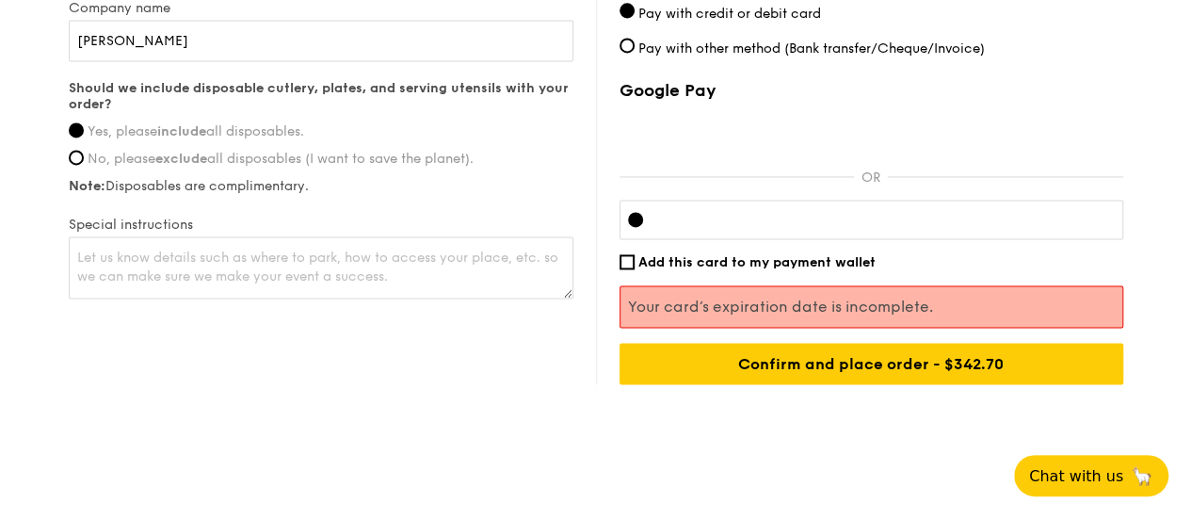
click at [859, 239] on div at bounding box center [872, 220] width 504 height 40
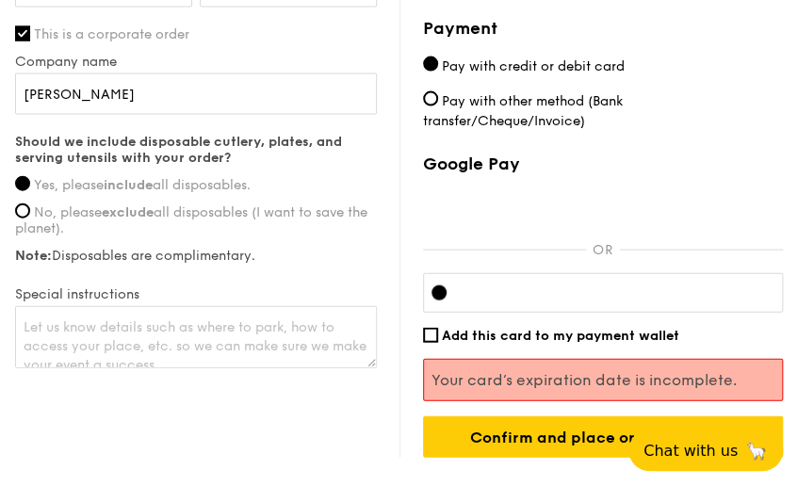
click at [671, 123] on label "Pay with other method (Bank transfer/Cheque/Invoice)" at bounding box center [603, 111] width 361 height 40
click at [438, 106] on input "Pay with other method (Bank transfer/Cheque/Invoice)" at bounding box center [430, 98] width 15 height 15
radio input "true"
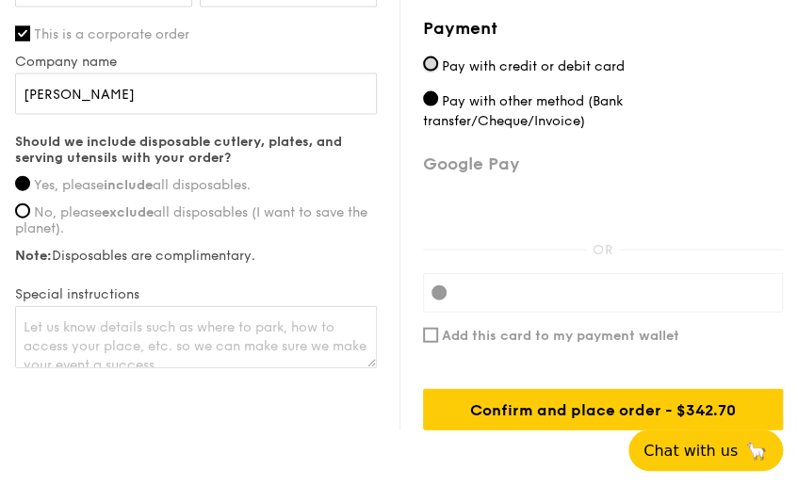
click at [426, 59] on input "Pay with credit or debit card" at bounding box center [430, 64] width 15 height 15
radio input "true"
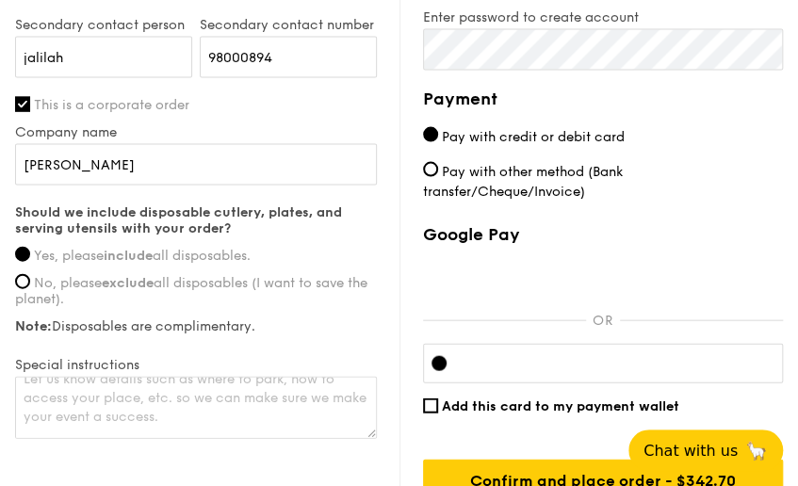
scroll to position [1418, 0]
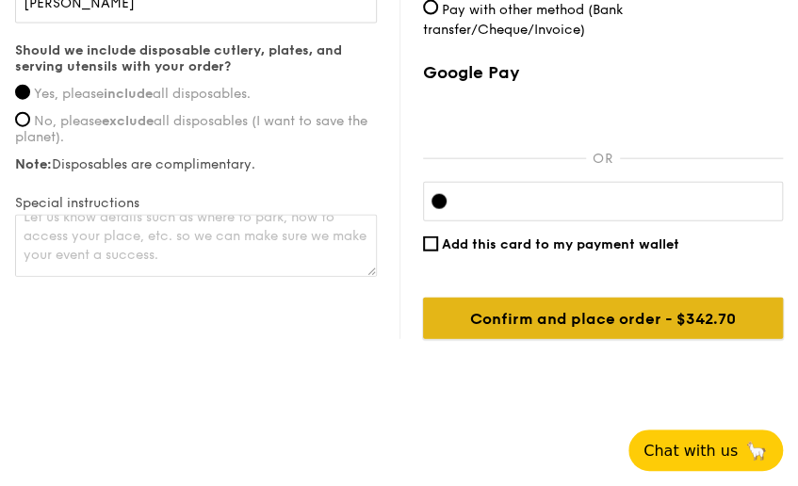
click at [542, 318] on input "Confirm and place order - $342.70" at bounding box center [603, 318] width 361 height 41
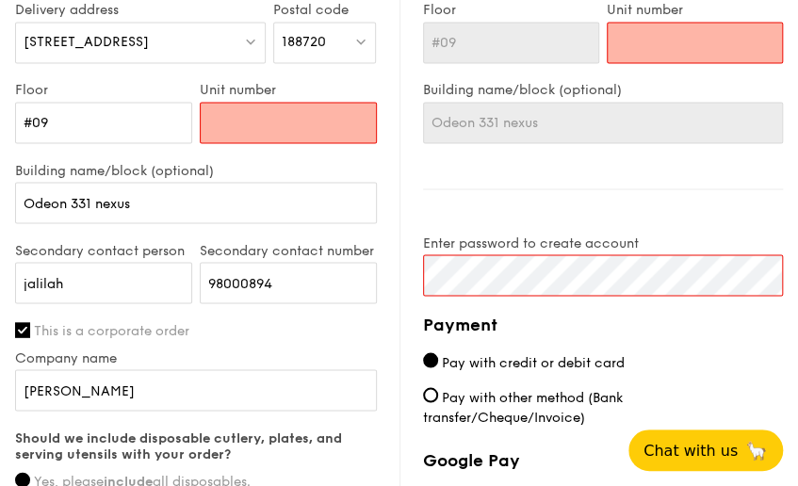
scroll to position [943, 0]
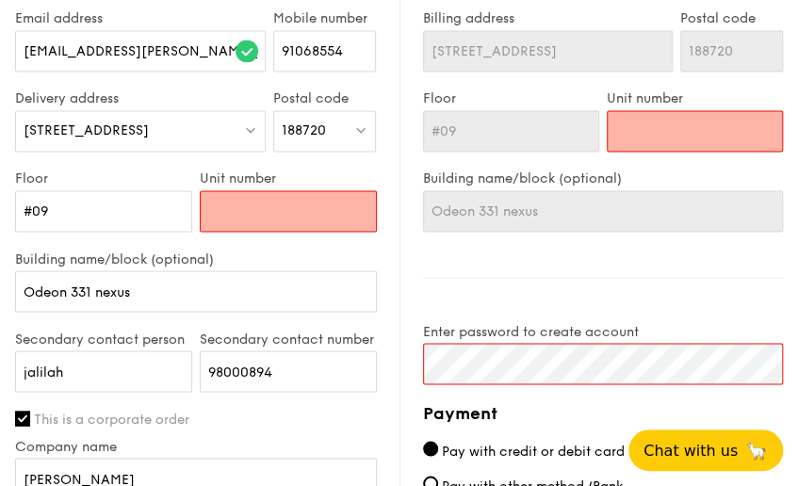
type input "0"
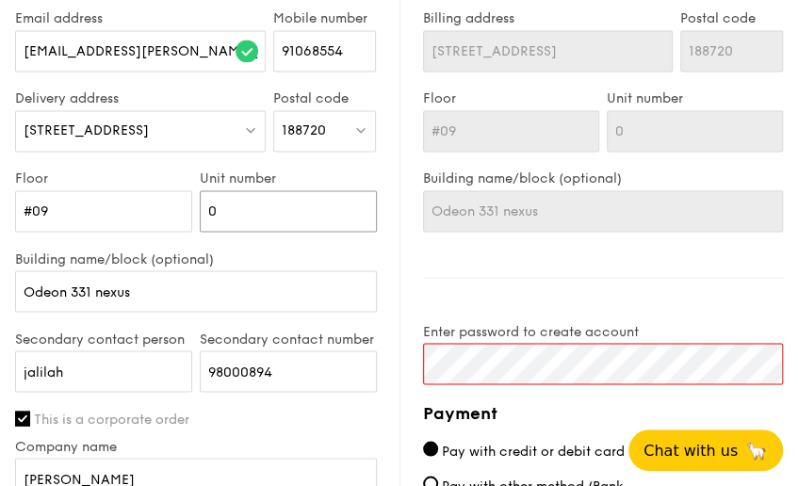
type input "00"
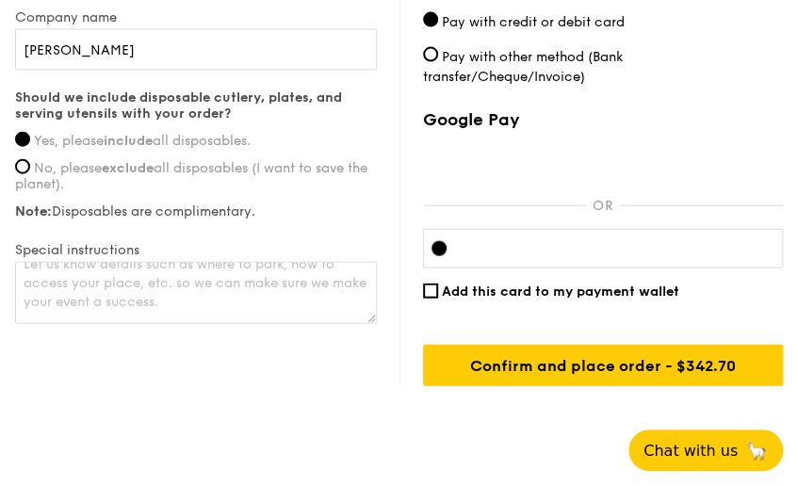
scroll to position [1414, 0]
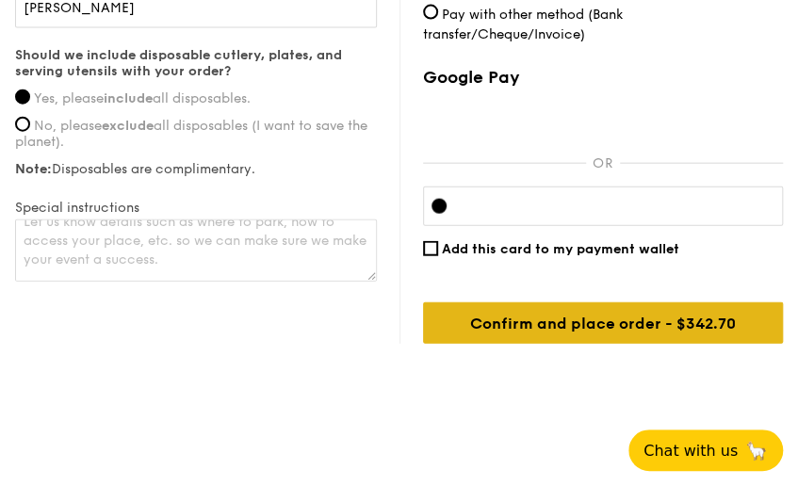
type input "00"
click at [512, 311] on input "Confirm and place order - $342.70" at bounding box center [603, 322] width 361 height 41
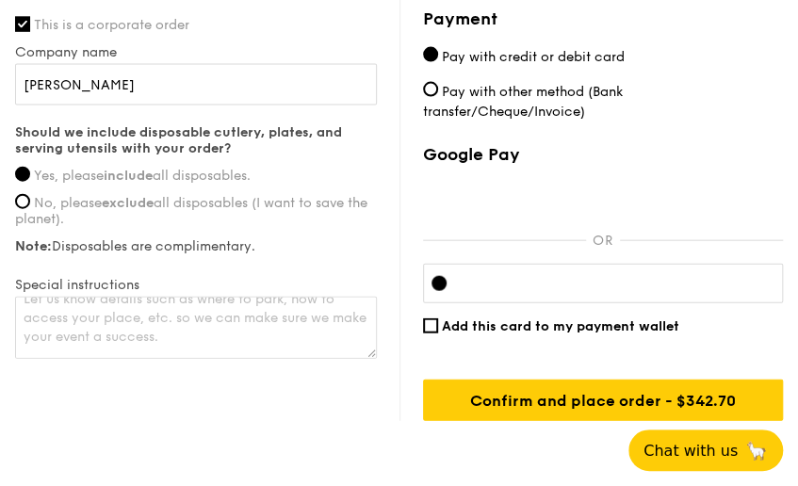
scroll to position [1418, 0]
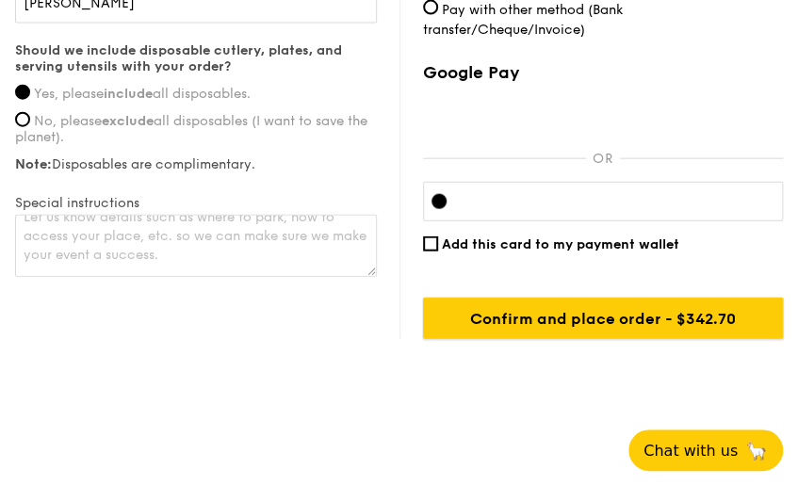
click at [537, 328] on input "Confirm and place order - $342.70" at bounding box center [603, 318] width 361 height 41
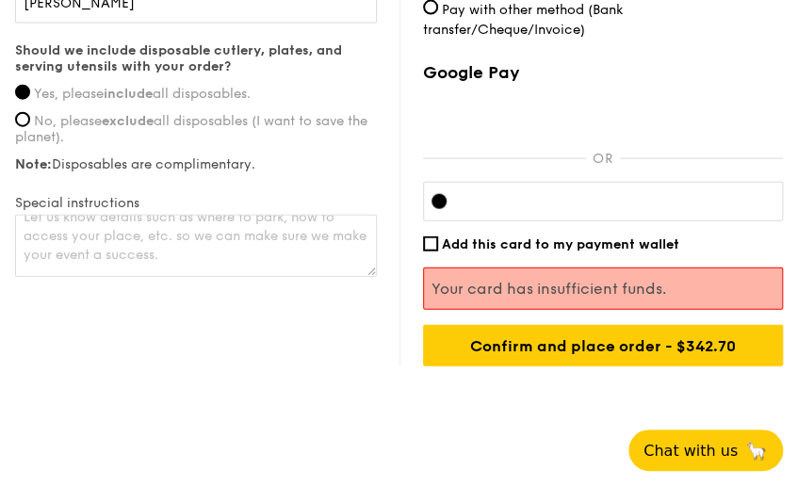
drag, startPoint x: 669, startPoint y: 285, endPoint x: 405, endPoint y: 286, distance: 263.7
copy p "Your card has insufficient funds."
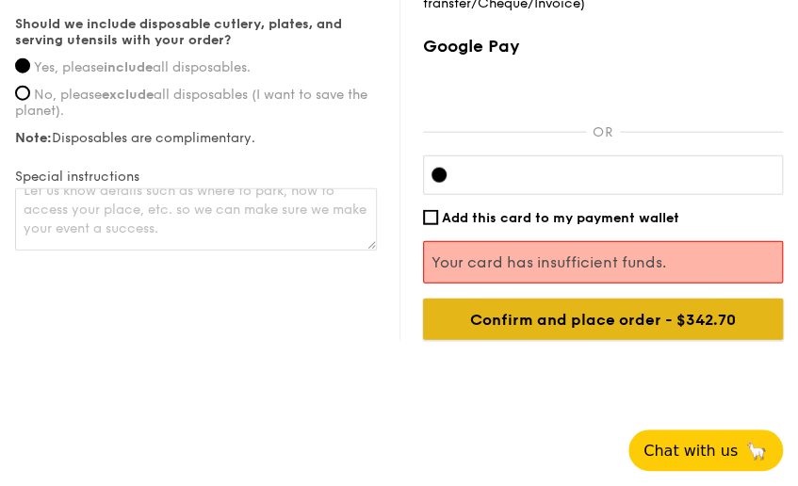
click at [494, 316] on input "Confirm and place order - $342.70" at bounding box center [603, 319] width 361 height 41
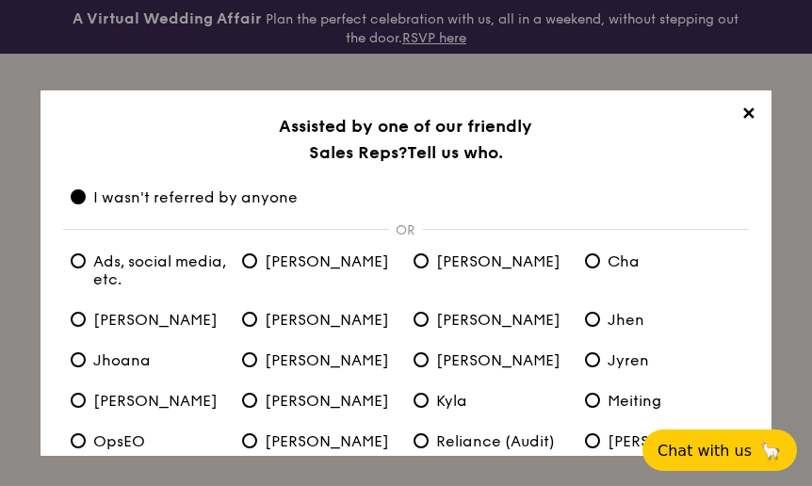
scroll to position [184, 0]
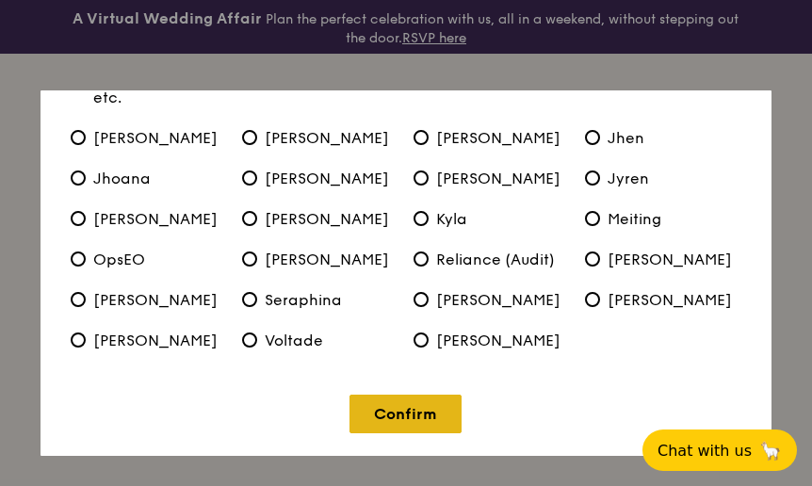
click at [394, 423] on link "Confirm" at bounding box center [405, 414] width 112 height 39
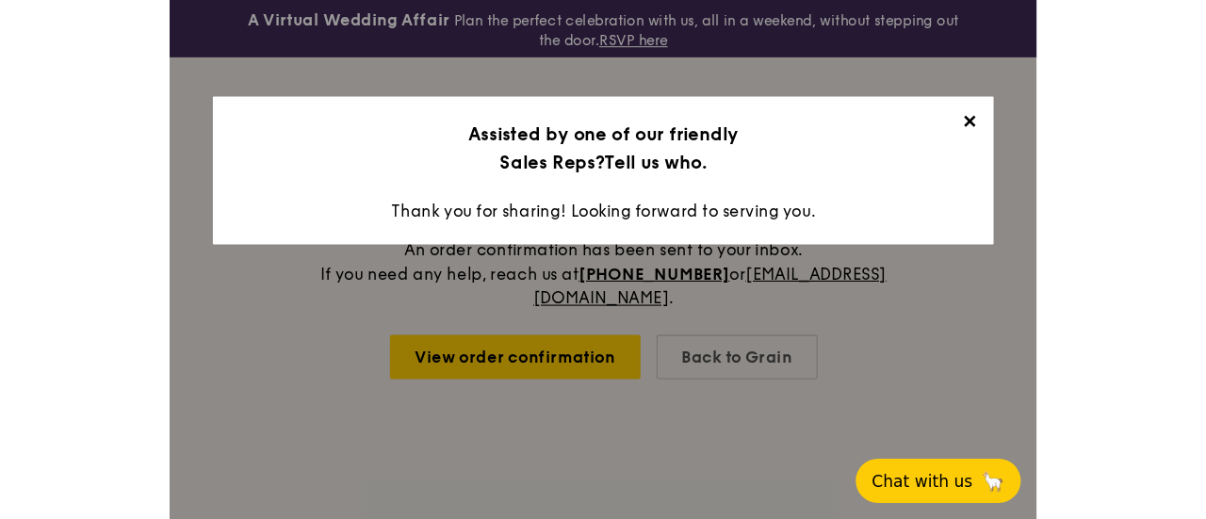
scroll to position [0, 0]
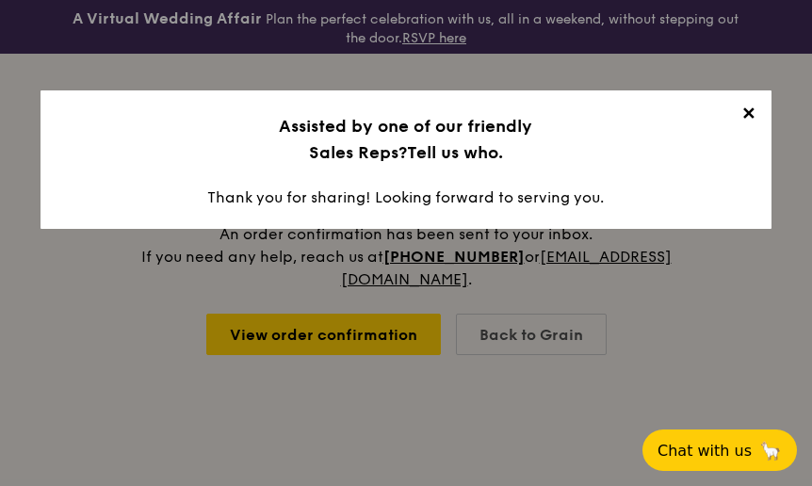
click at [751, 117] on span "✕" at bounding box center [749, 117] width 26 height 26
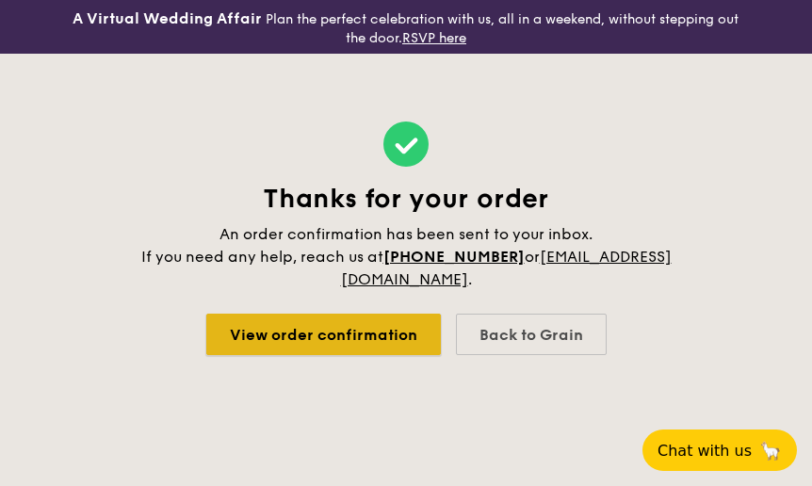
click at [283, 325] on link "View order confirmation" at bounding box center [323, 334] width 235 height 41
